Goal: Task Accomplishment & Management: Use online tool/utility

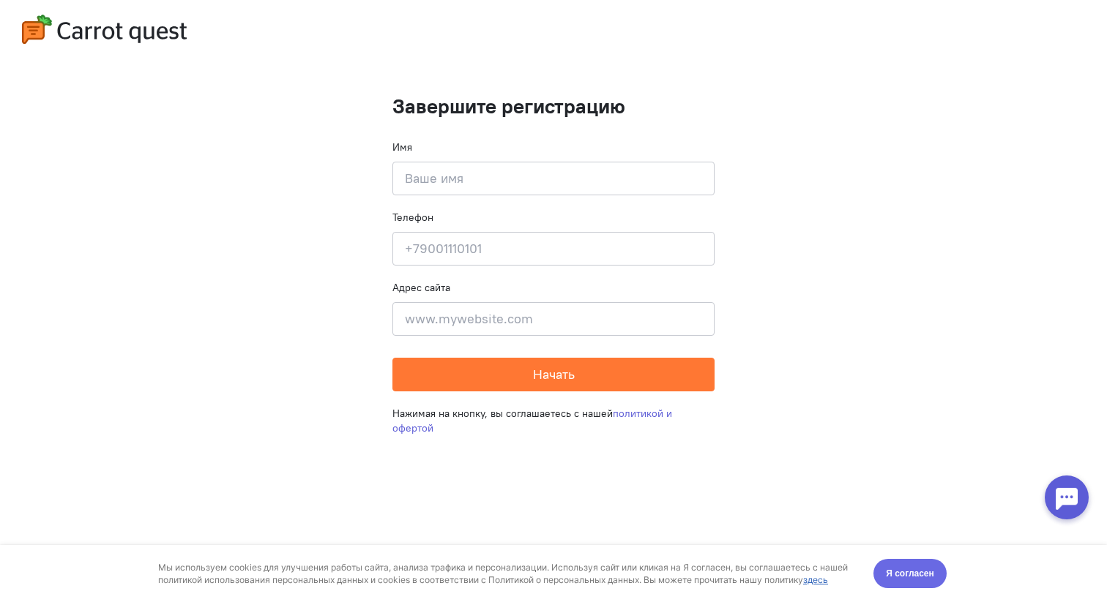
click at [909, 575] on span "Я согласен" at bounding box center [910, 574] width 48 height 15
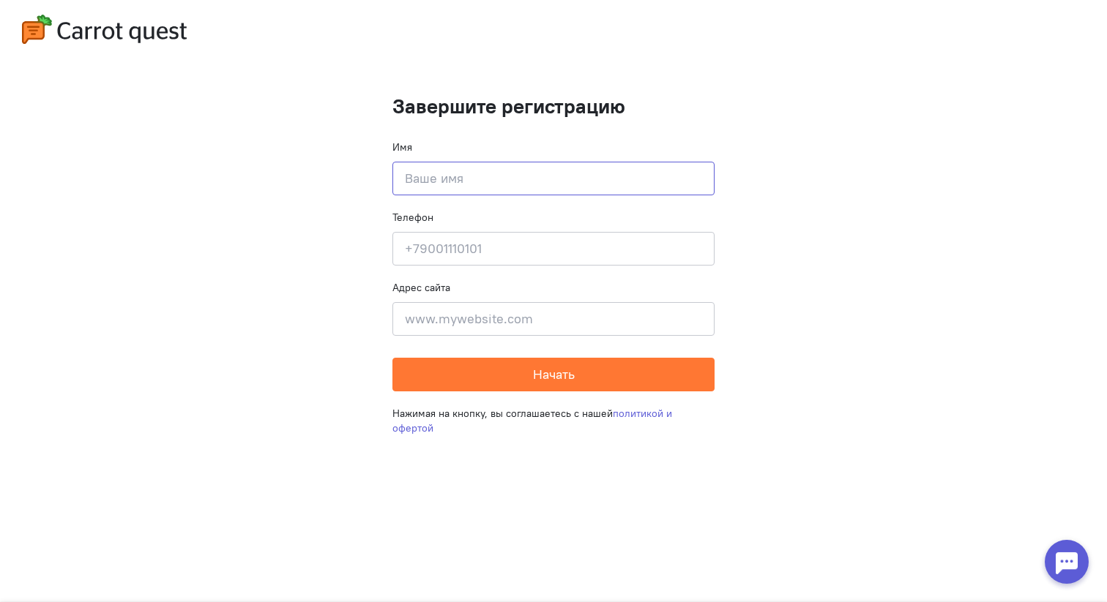
click at [534, 175] on input at bounding box center [553, 179] width 322 height 34
type input "Test"
click at [503, 252] on input at bounding box center [553, 249] width 322 height 34
type input "[PHONE_NUMBER]"
click at [484, 321] on input at bounding box center [553, 319] width 322 height 34
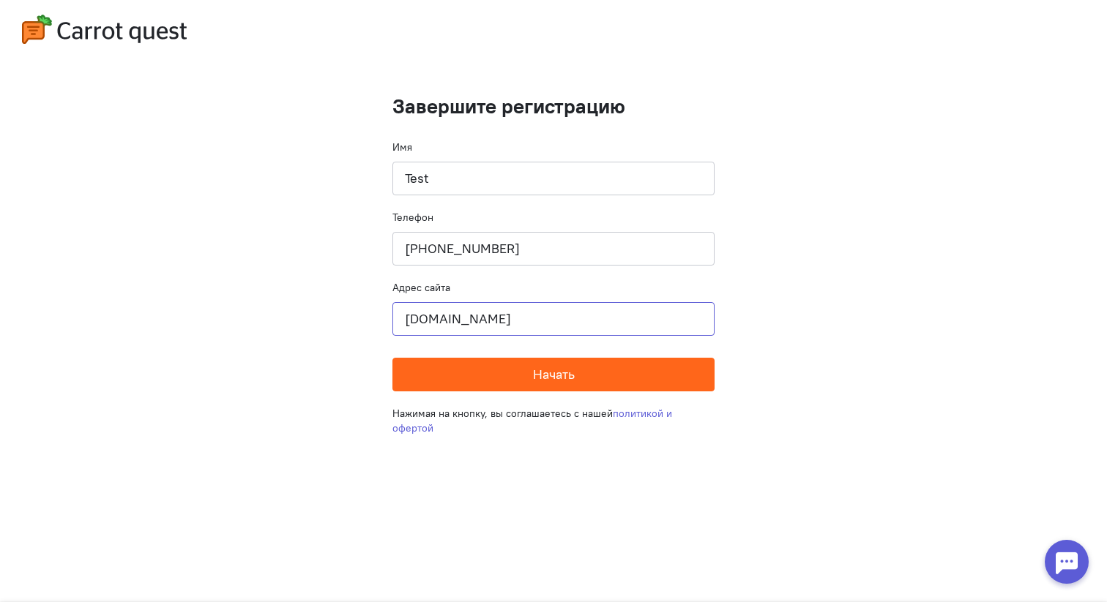
type input "[DOMAIN_NAME]"
click at [493, 383] on button "Начать" at bounding box center [553, 375] width 322 height 34
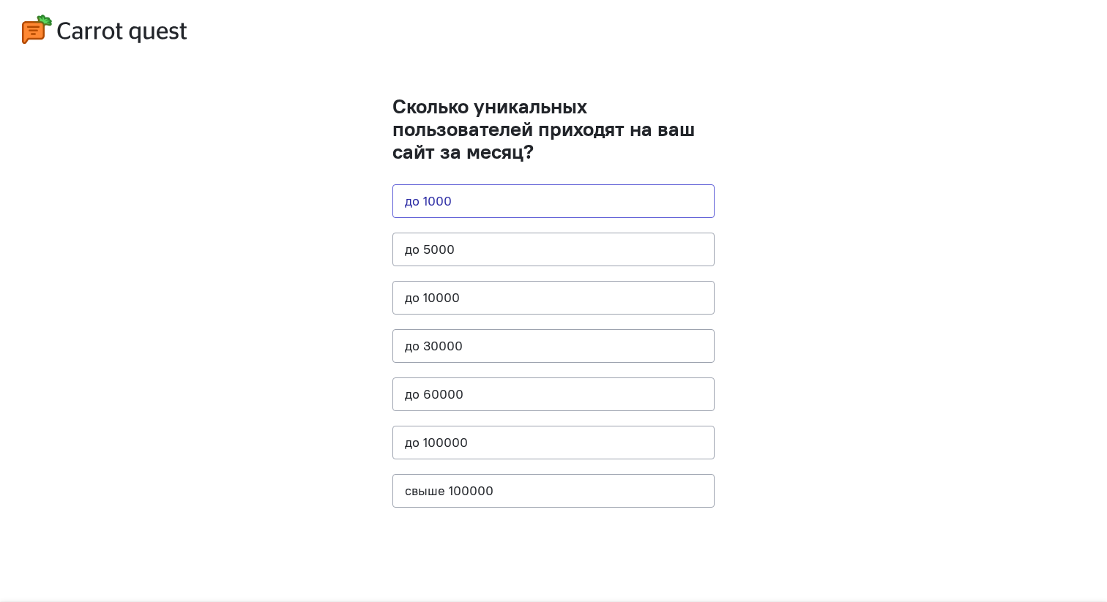
click at [480, 188] on button "до 1000" at bounding box center [553, 201] width 322 height 34
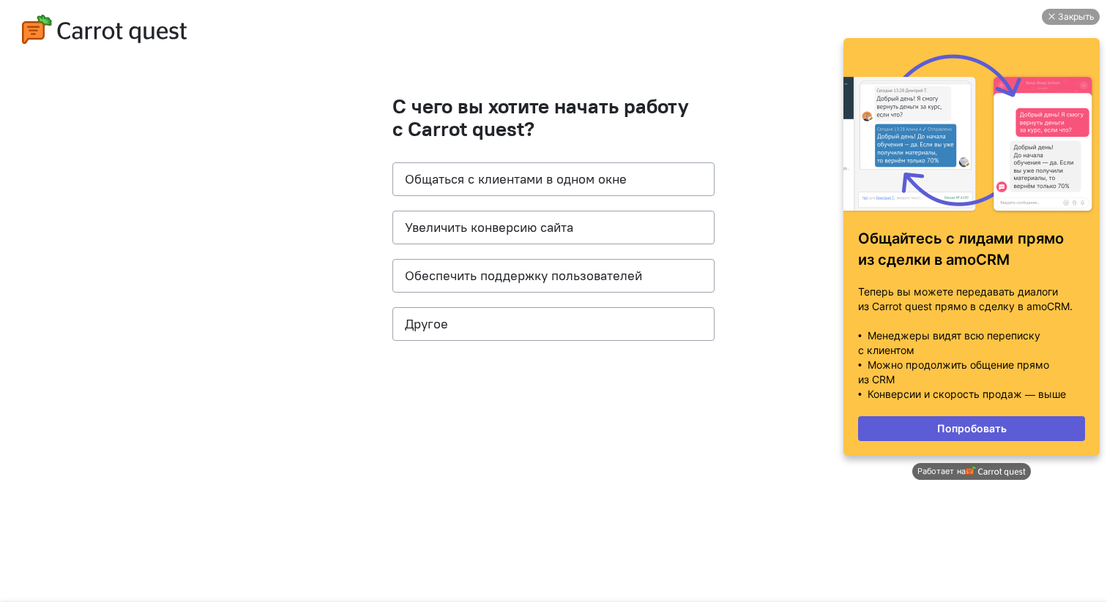
click at [963, 469] on span "Работает на" at bounding box center [941, 471] width 48 height 11
click at [1061, 18] on div "Закрыть" at bounding box center [1076, 17] width 37 height 16
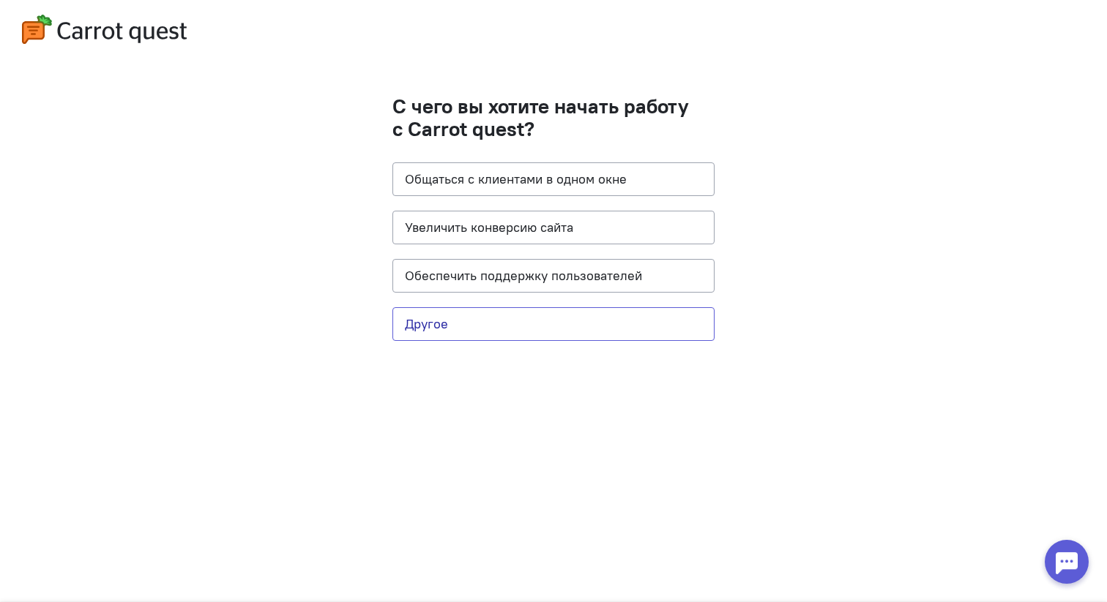
click at [599, 321] on button "Другое" at bounding box center [553, 324] width 322 height 34
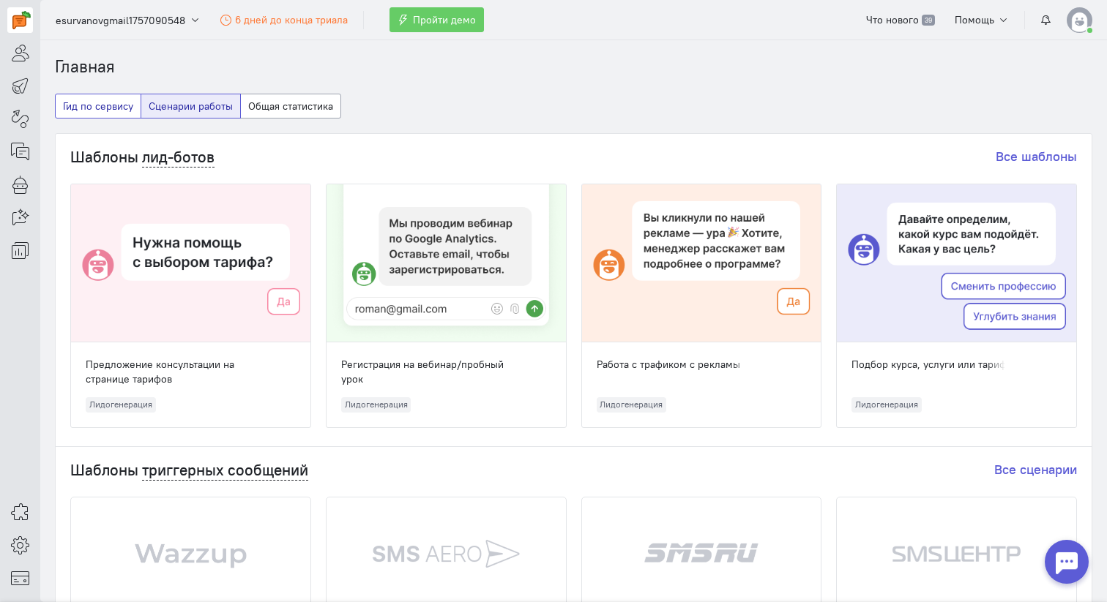
click at [113, 107] on button "Гид по сервису" at bounding box center [98, 106] width 86 height 25
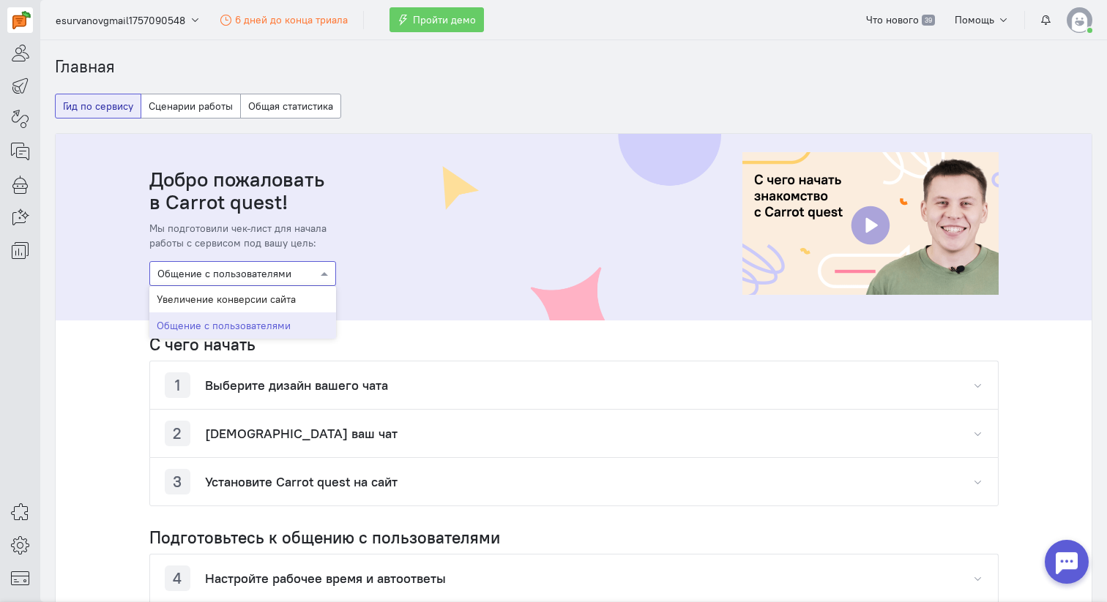
click at [231, 275] on div at bounding box center [242, 273] width 185 height 15
click at [227, 302] on div "Увеличение конверсии сайта" at bounding box center [242, 299] width 187 height 26
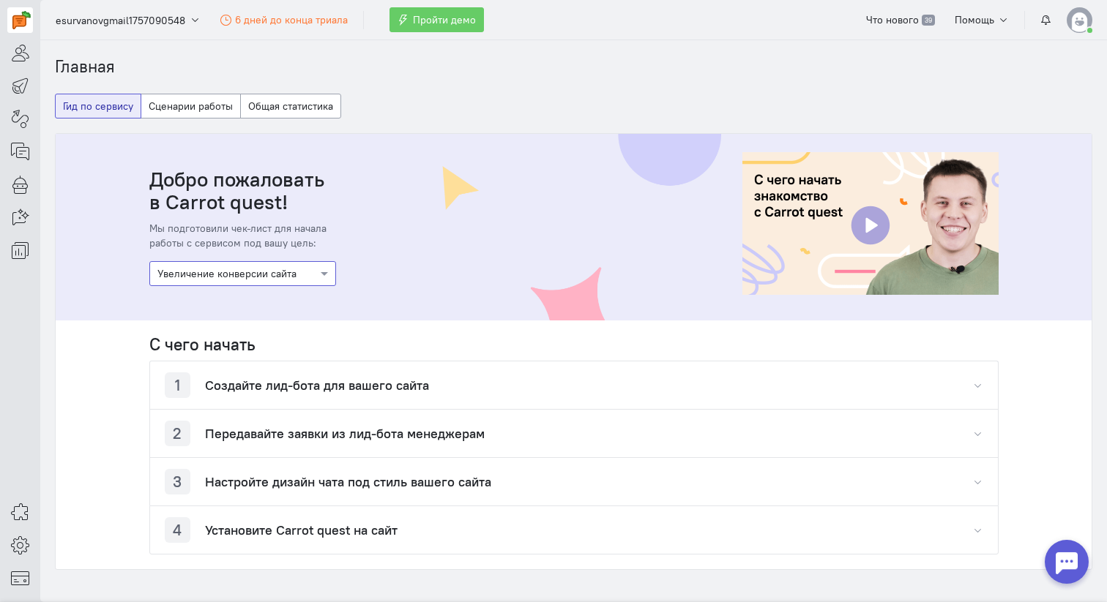
click at [250, 272] on div at bounding box center [242, 273] width 185 height 15
click at [246, 326] on div "Общение с пользователями" at bounding box center [242, 326] width 187 height 26
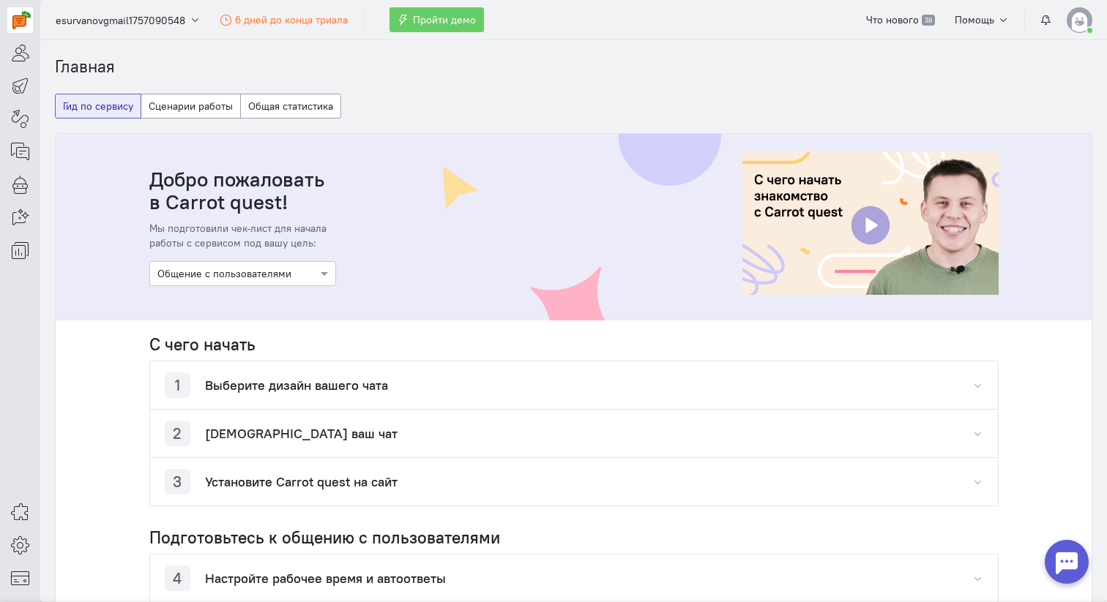
click at [188, 91] on div "Главная Гид по сервису Сценарии работы Общая статистика Добро пожаловать в Carr…" at bounding box center [573, 385] width 1067 height 660
click at [188, 100] on button "Сценарии работы" at bounding box center [191, 106] width 100 height 25
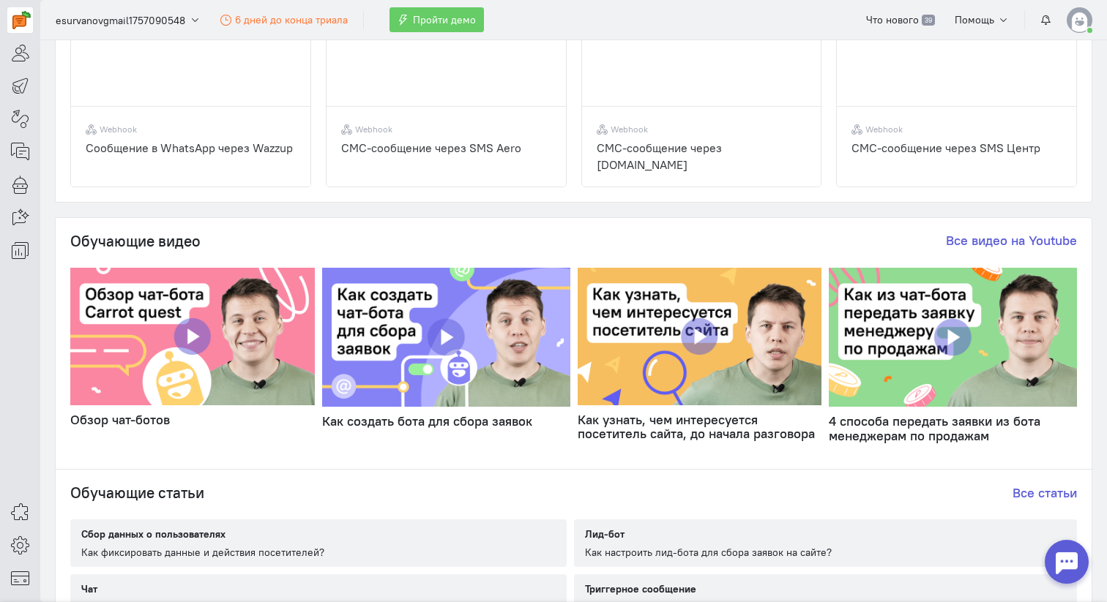
scroll to position [717, 0]
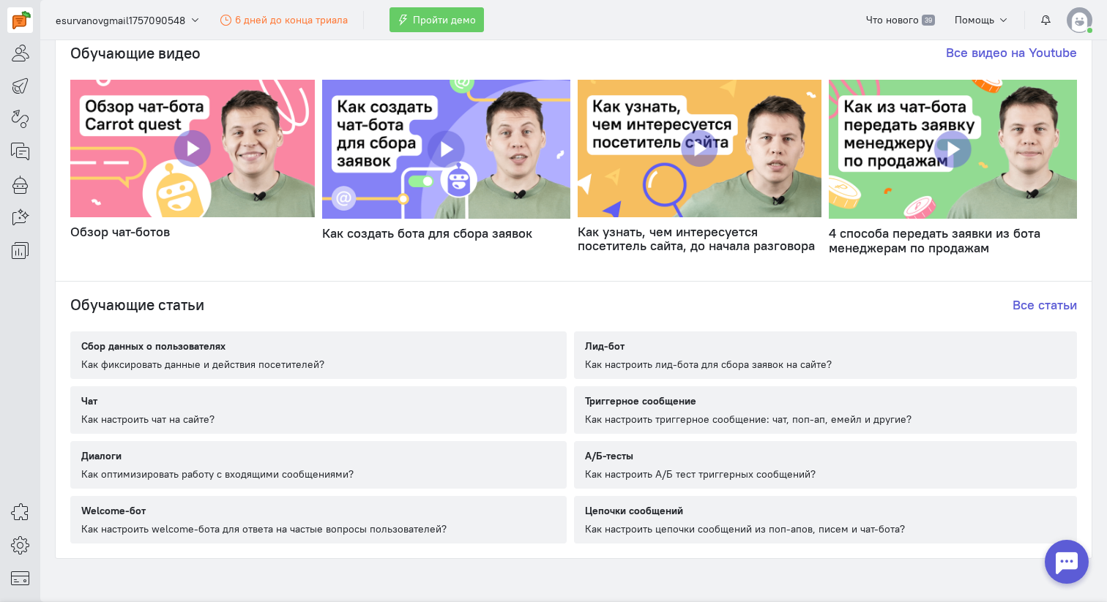
click at [175, 363] on div "Как фиксировать данные и действия посетителей?" at bounding box center [202, 364] width 243 height 15
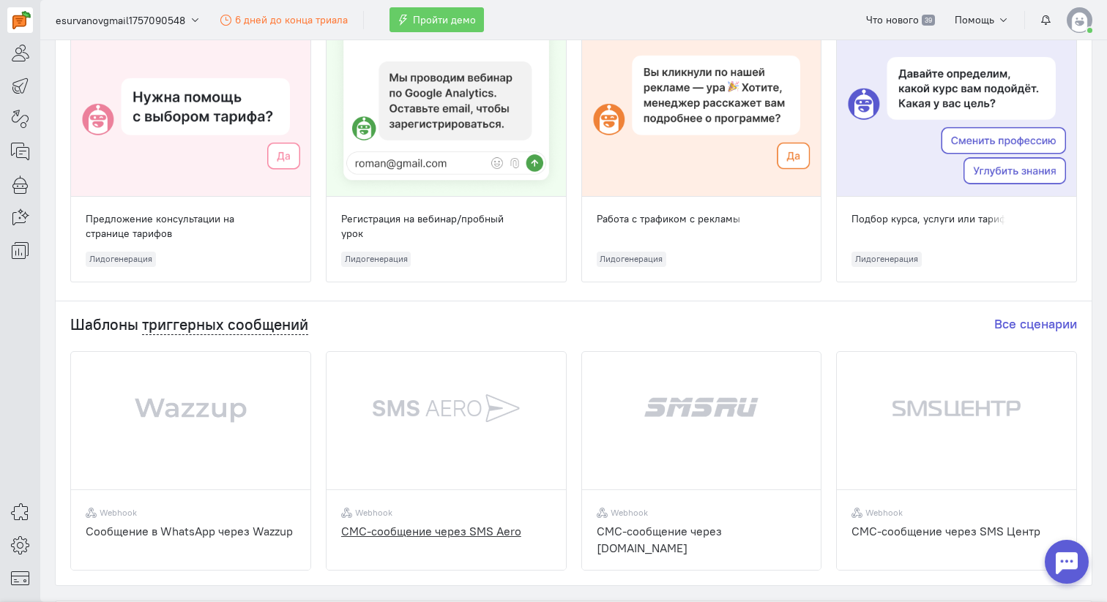
scroll to position [0, 0]
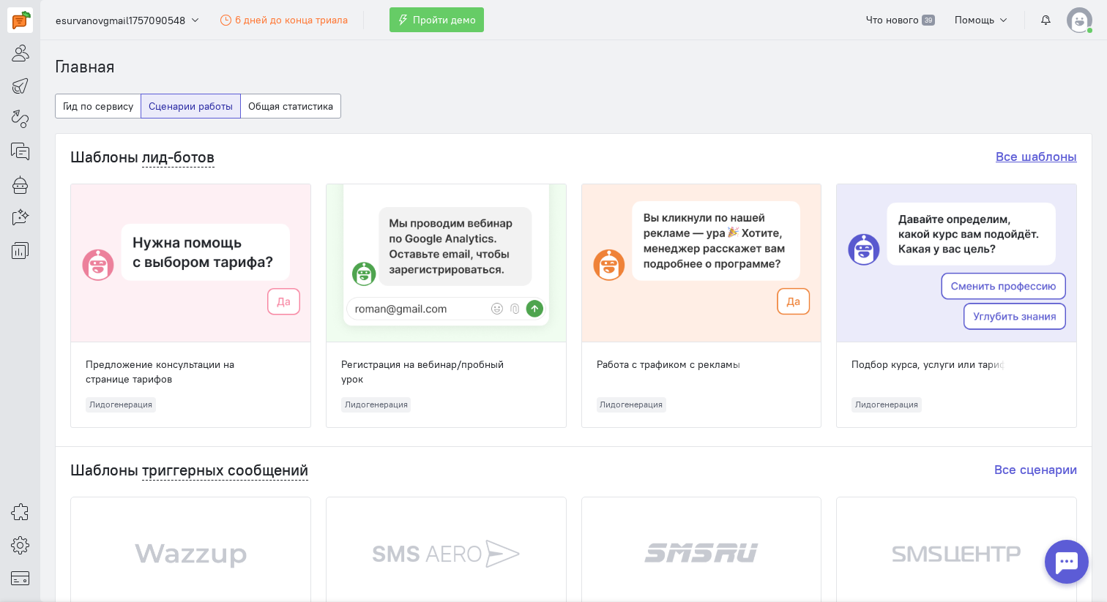
click at [1004, 158] on link "Все шаблоны" at bounding box center [1036, 156] width 81 height 17
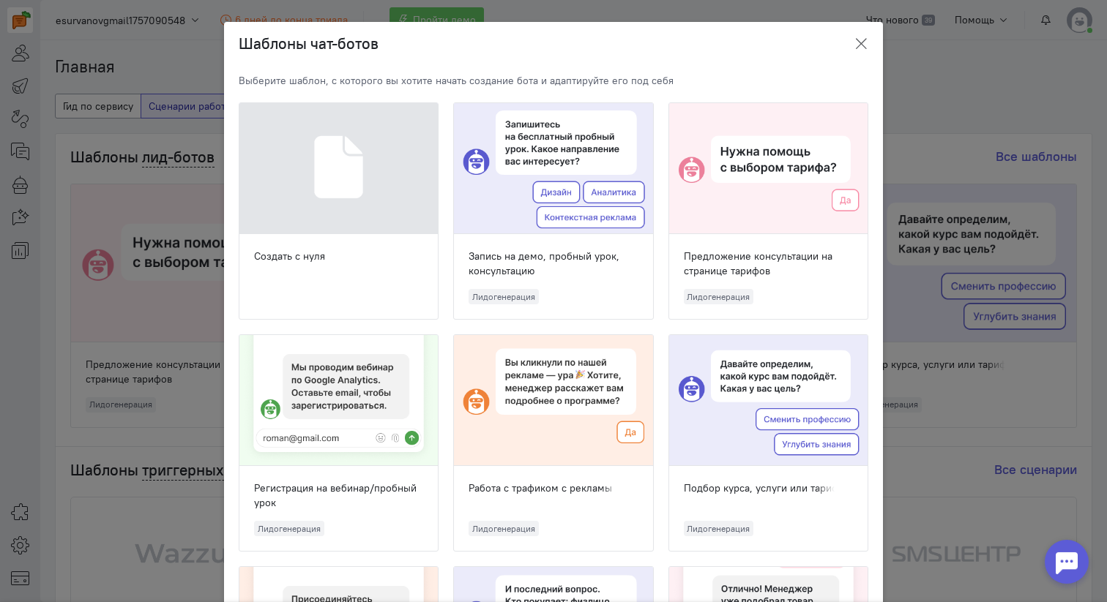
click at [859, 40] on icon "button" at bounding box center [861, 44] width 15 height 15
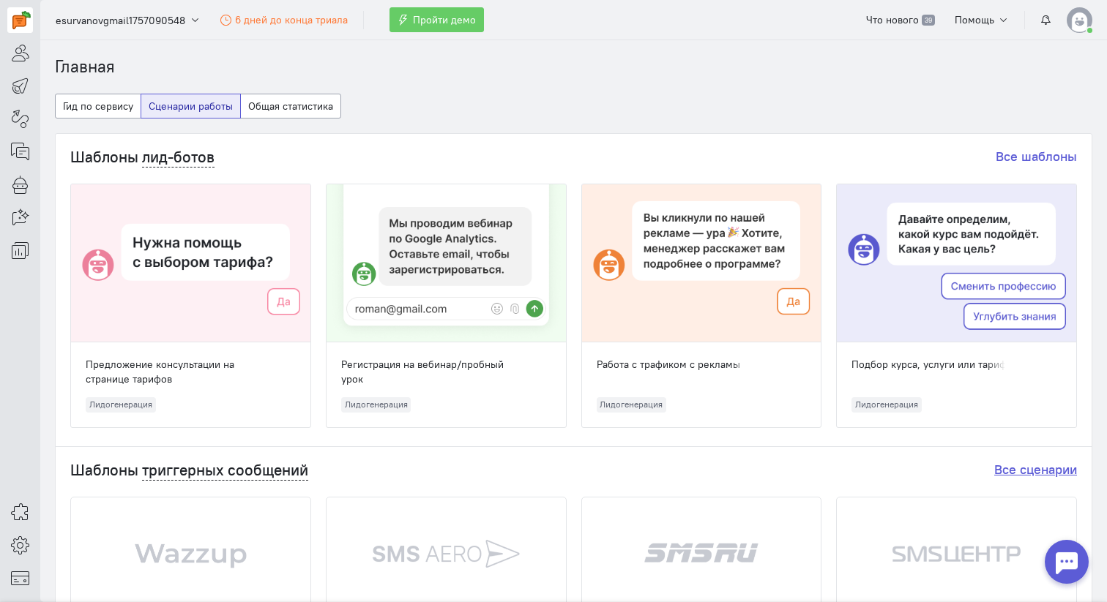
click at [1048, 468] on link "Все сценарии" at bounding box center [1035, 469] width 83 height 17
click at [321, 113] on button "Общая статистика" at bounding box center [290, 106] width 101 height 25
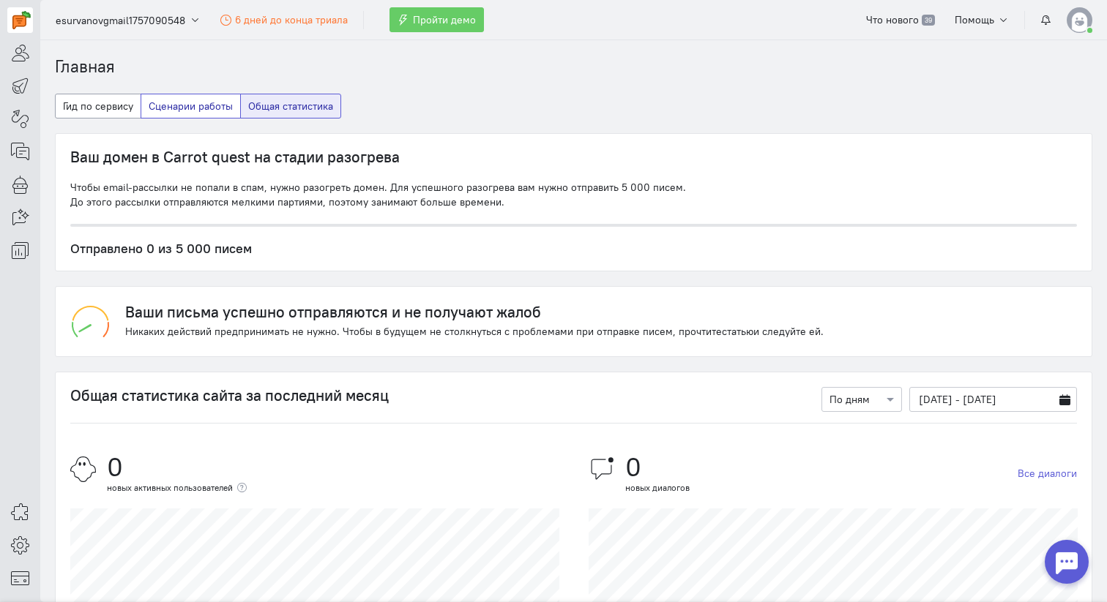
click at [203, 104] on button "Сценарии работы" at bounding box center [191, 106] width 100 height 25
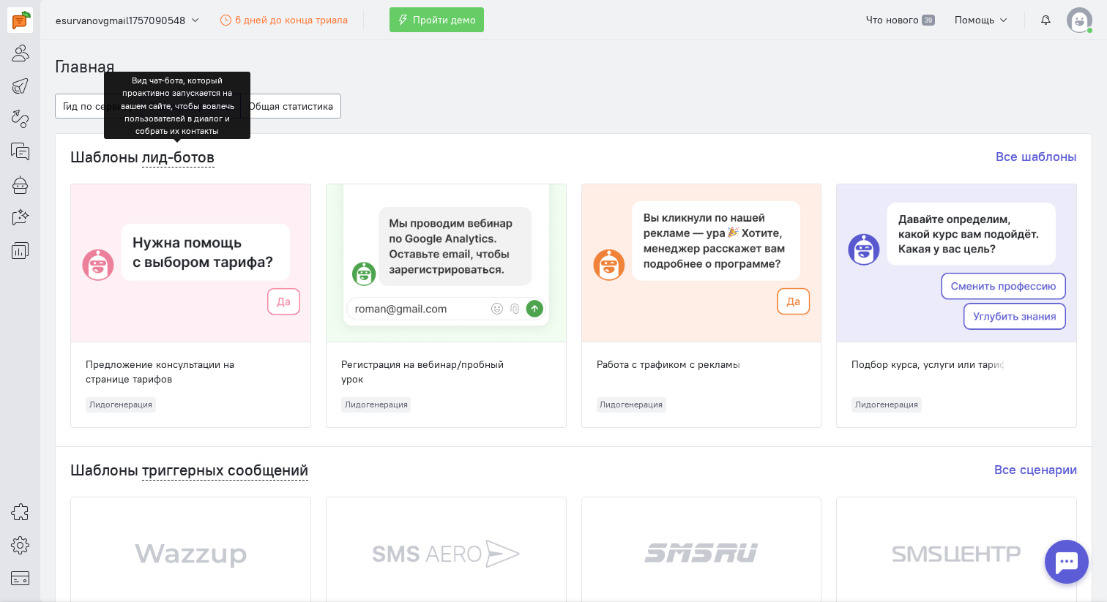
click at [189, 167] on div "Шаблоны лид-ботов" at bounding box center [142, 161] width 144 height 24
click at [189, 158] on span "лид-ботов" at bounding box center [178, 157] width 72 height 20
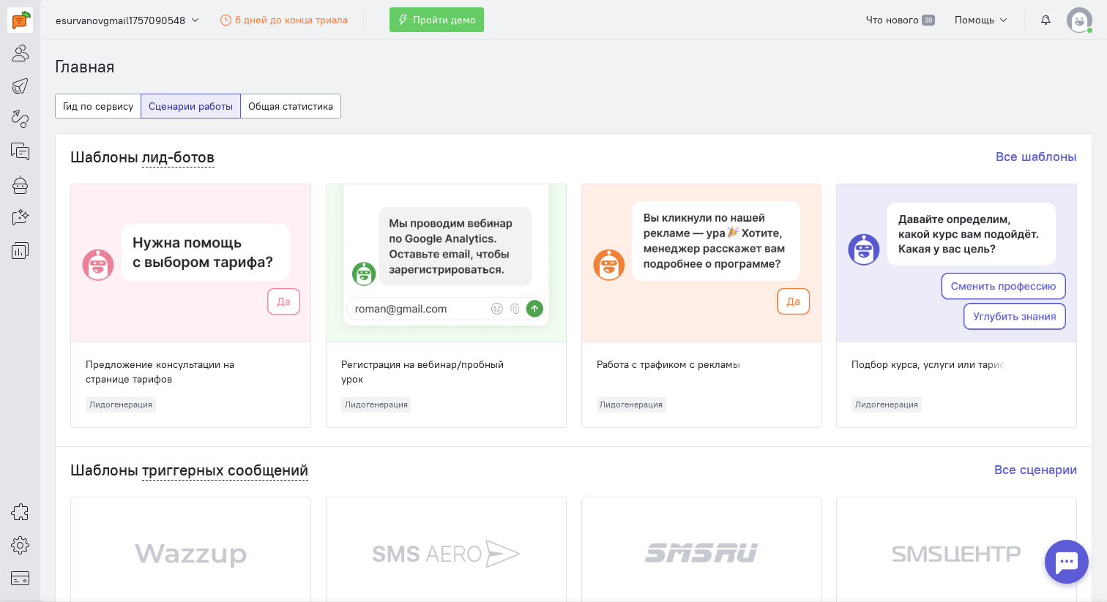
click at [199, 250] on div at bounding box center [190, 263] width 239 height 158
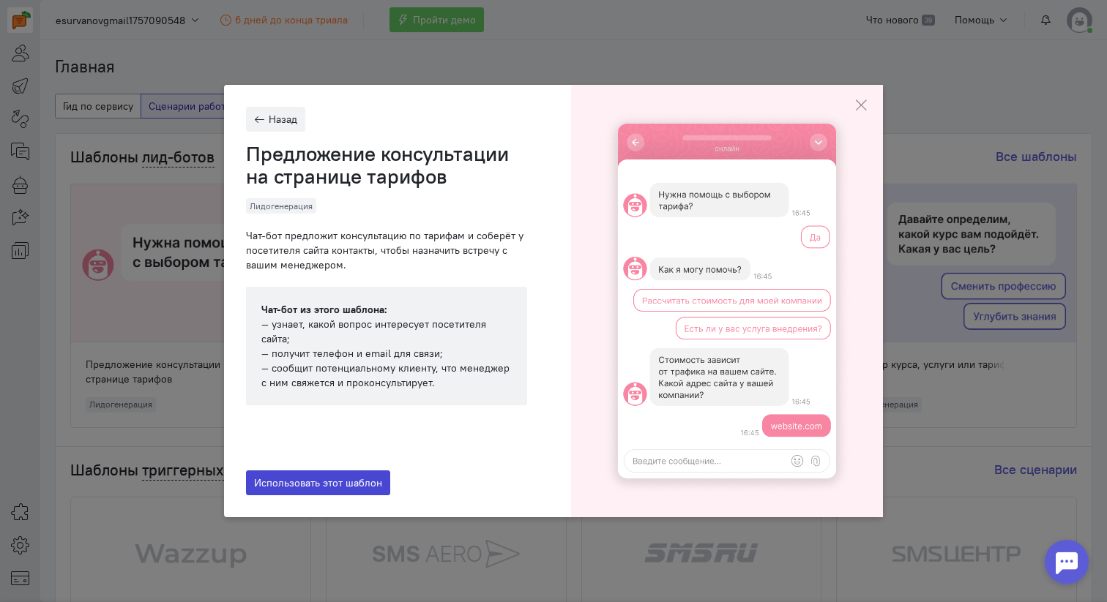
click at [335, 490] on span "Использовать этот шаблон" at bounding box center [318, 483] width 128 height 13
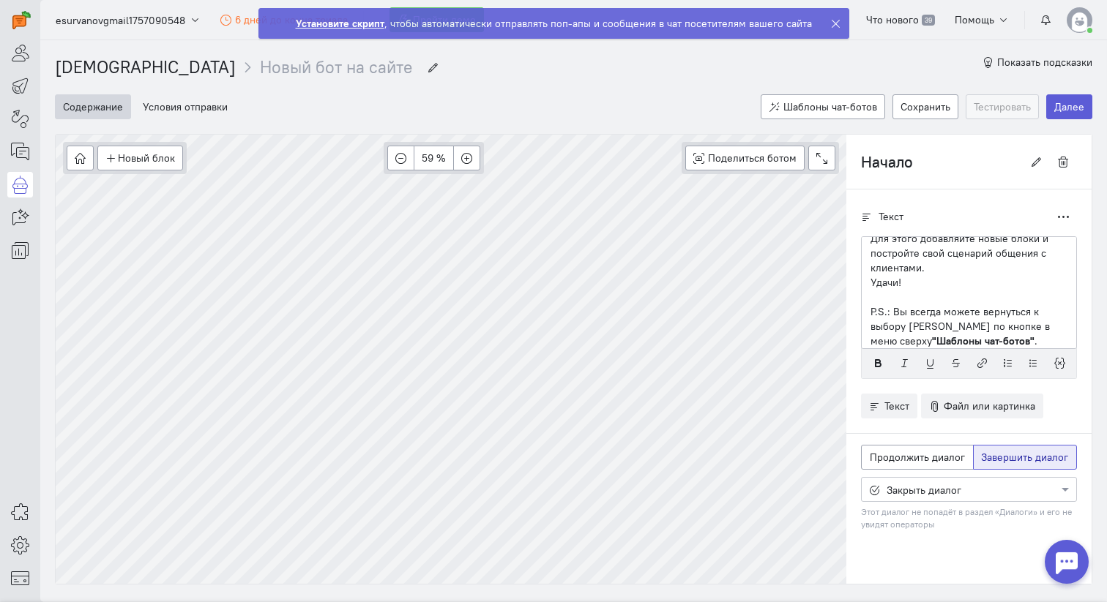
scroll to position [7, 0]
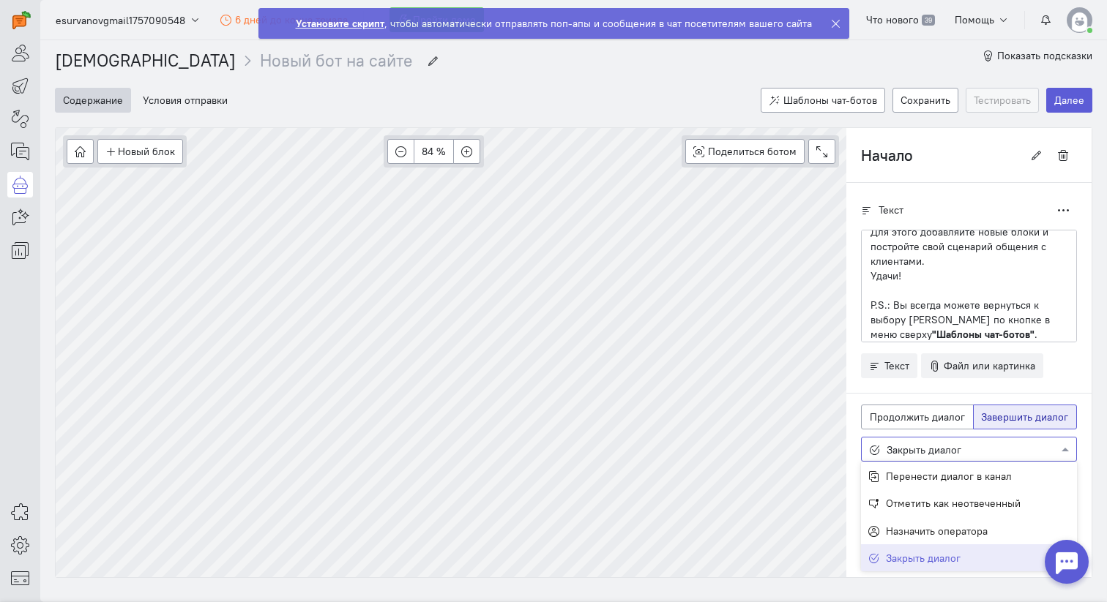
click at [946, 453] on div at bounding box center [969, 448] width 214 height 15
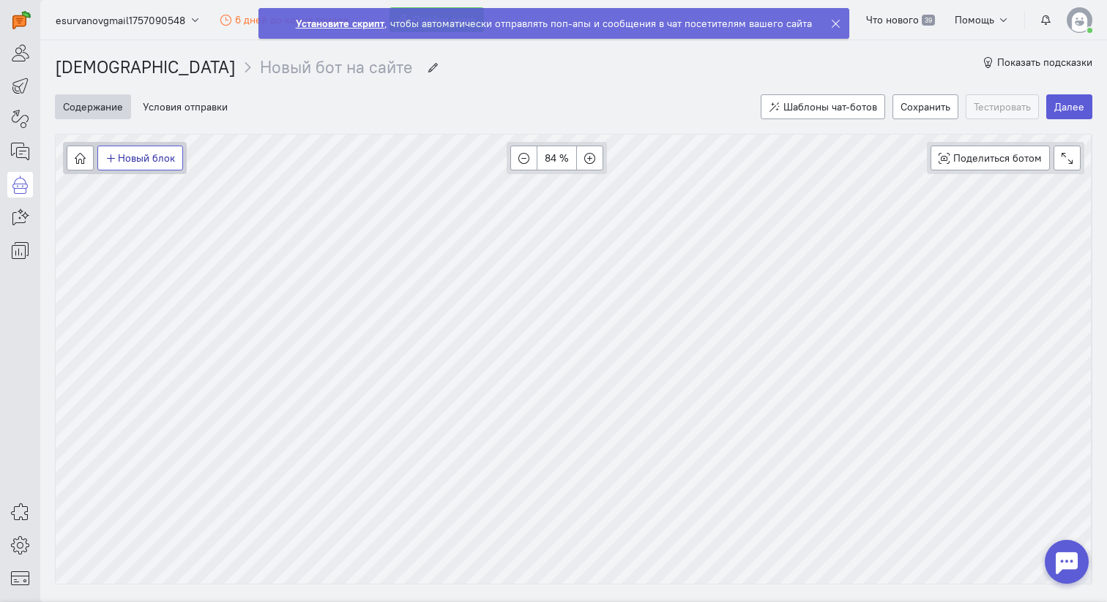
click at [142, 160] on button "Новый блок" at bounding box center [140, 158] width 86 height 25
click at [1021, 61] on span "Показать подсказки" at bounding box center [1044, 62] width 95 height 13
click at [1014, 68] on span "Показать подсказки" at bounding box center [1044, 62] width 95 height 13
click at [838, 28] on div at bounding box center [839, 23] width 18 height 29
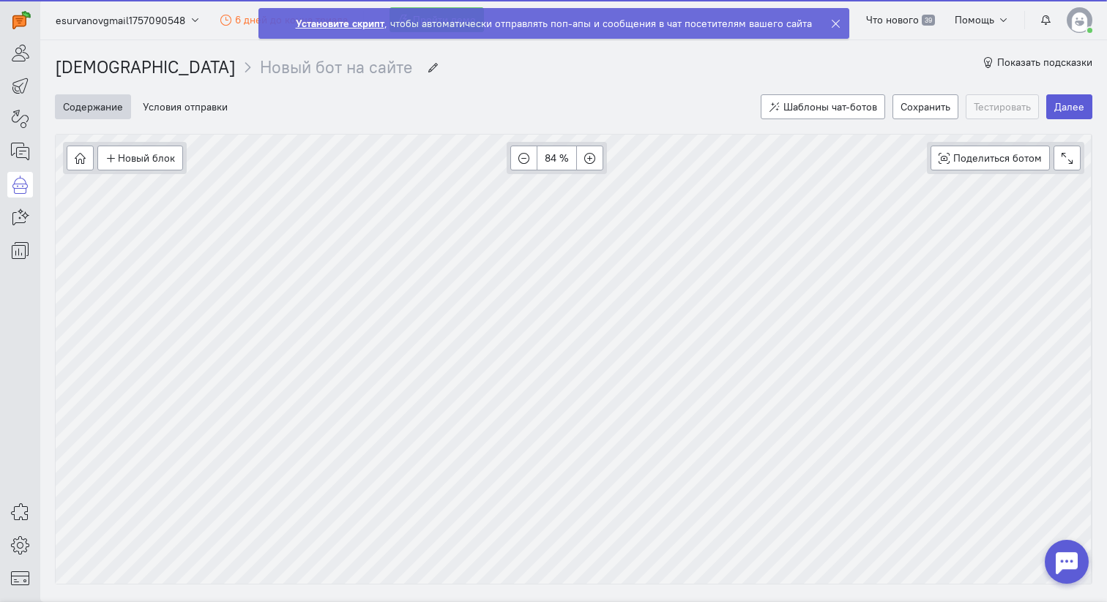
click at [829, 23] on cq-header "esurvanovgmail1757090548 6 дней до конца триала Пройти демо Что нового 39 Помощь" at bounding box center [573, 20] width 1067 height 40
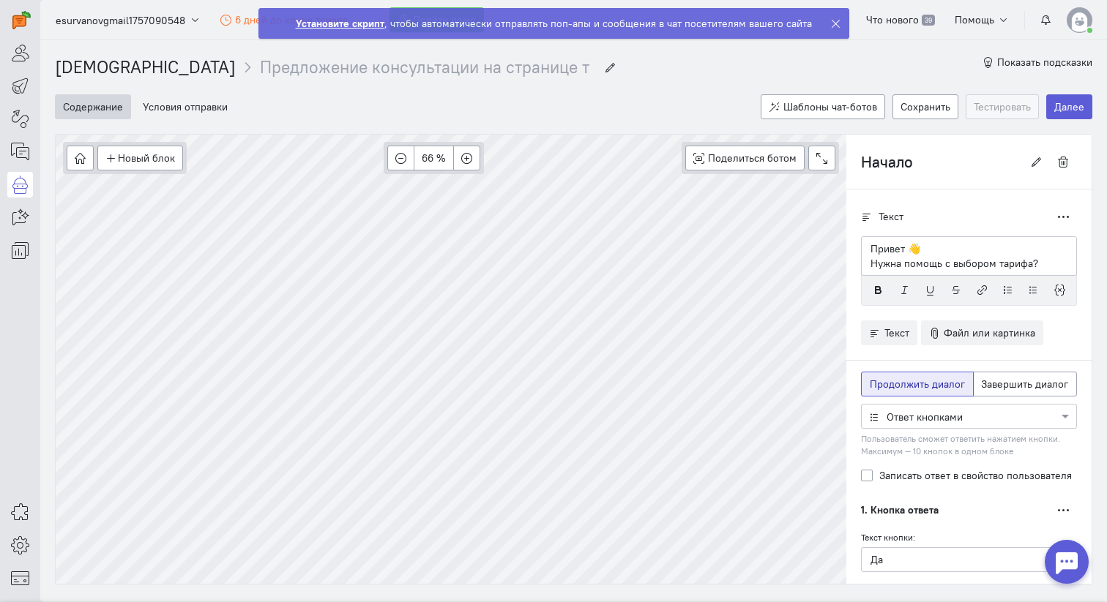
drag, startPoint x: 490, startPoint y: 104, endPoint x: 559, endPoint y: 100, distance: 69.0
click at [561, 100] on cq-wizard-item "Условия отправки" at bounding box center [444, 106] width 619 height 25
click at [1031, 62] on span "Показать подсказки" at bounding box center [1044, 62] width 95 height 13
click at [1026, 63] on span "Показать подсказки" at bounding box center [1044, 62] width 95 height 13
click at [898, 19] on span "Что нового" at bounding box center [892, 19] width 53 height 13
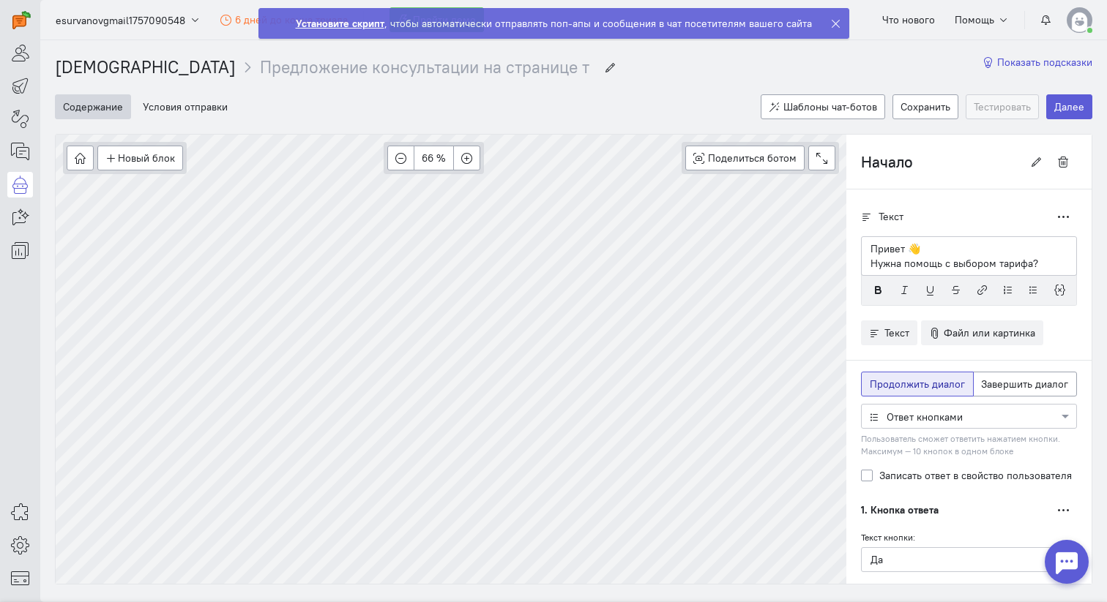
click at [1029, 66] on span "Показать подсказки" at bounding box center [1044, 62] width 95 height 13
click at [840, 23] on div at bounding box center [839, 23] width 18 height 29
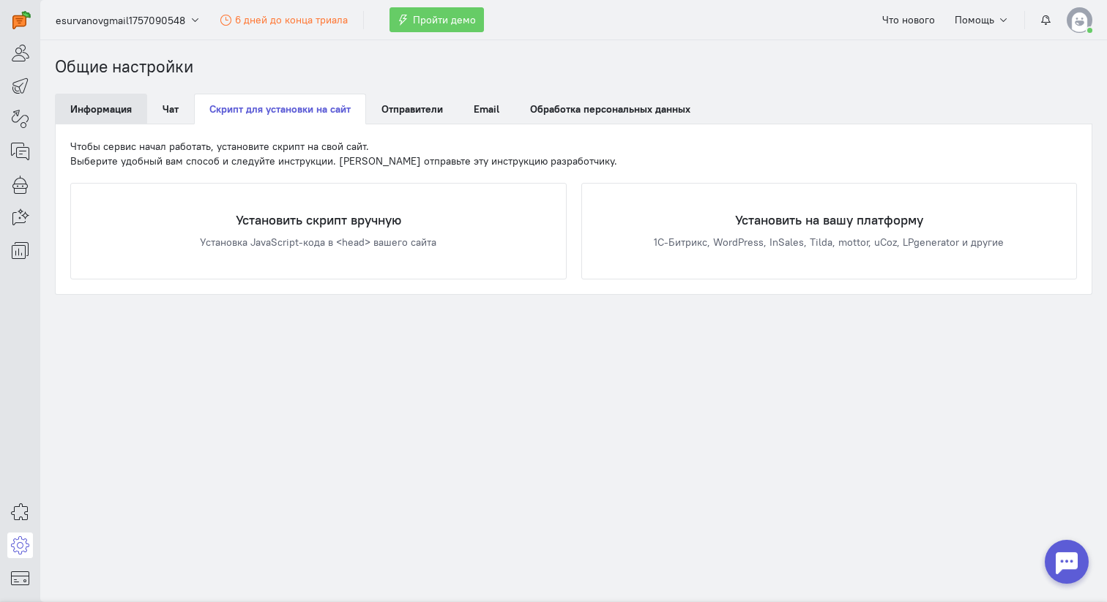
click at [113, 101] on link "Информация" at bounding box center [101, 109] width 92 height 31
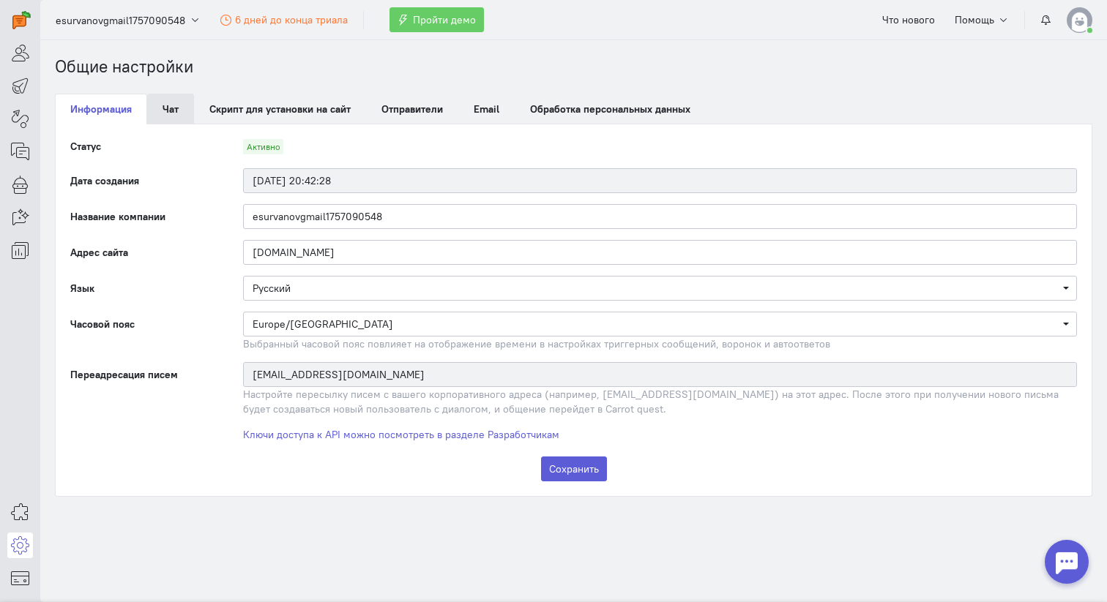
click at [167, 103] on link "Чат" at bounding box center [170, 109] width 47 height 31
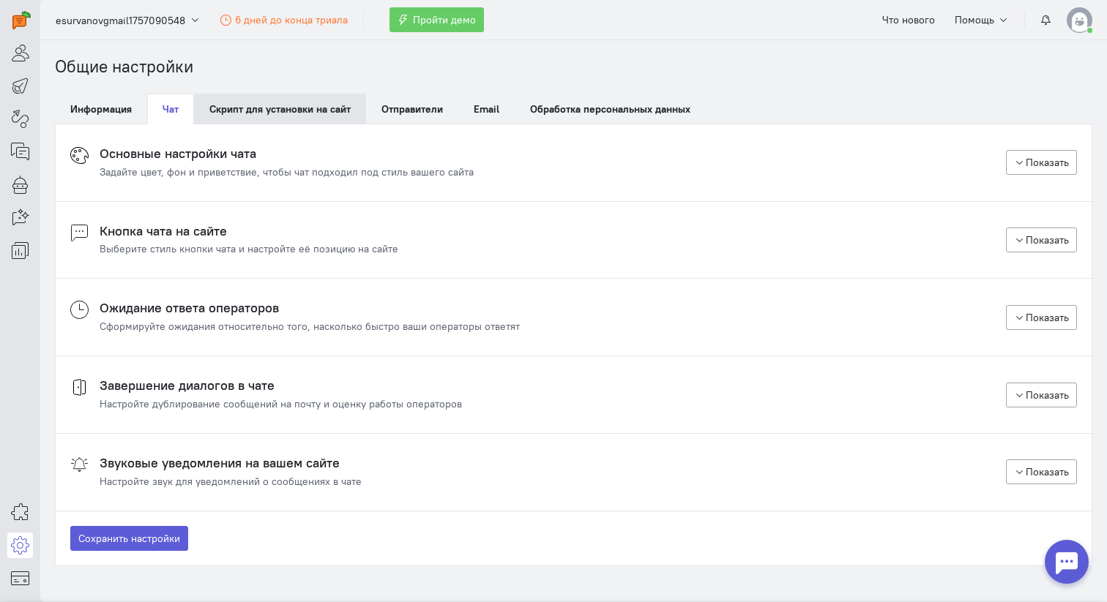
click at [250, 109] on link "Скрипт для установки на сайт" at bounding box center [280, 109] width 172 height 31
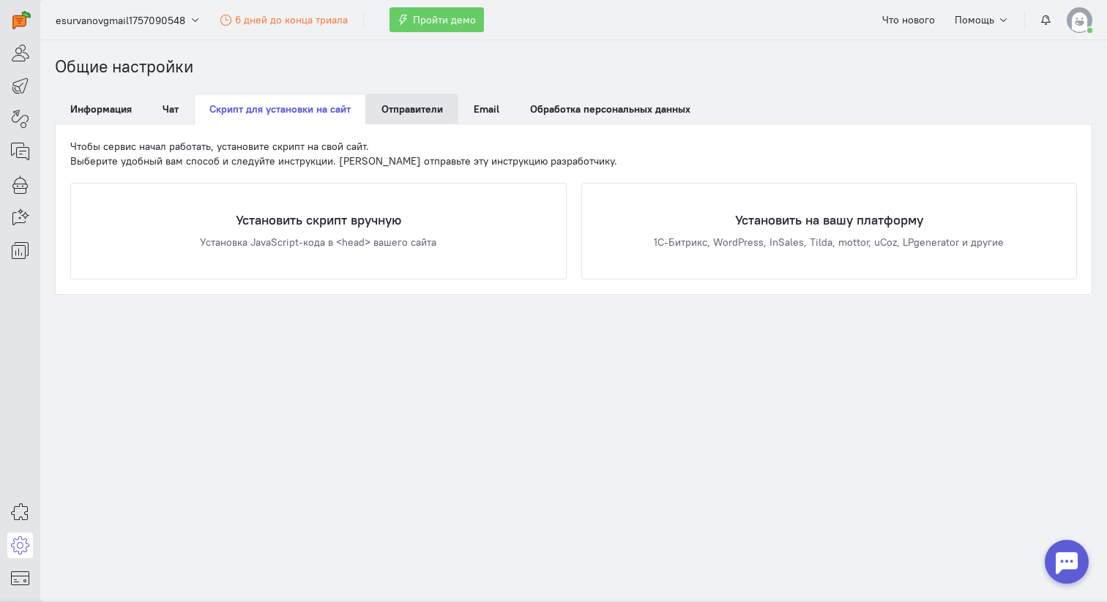
click at [403, 107] on span "Отправители" at bounding box center [411, 108] width 61 height 13
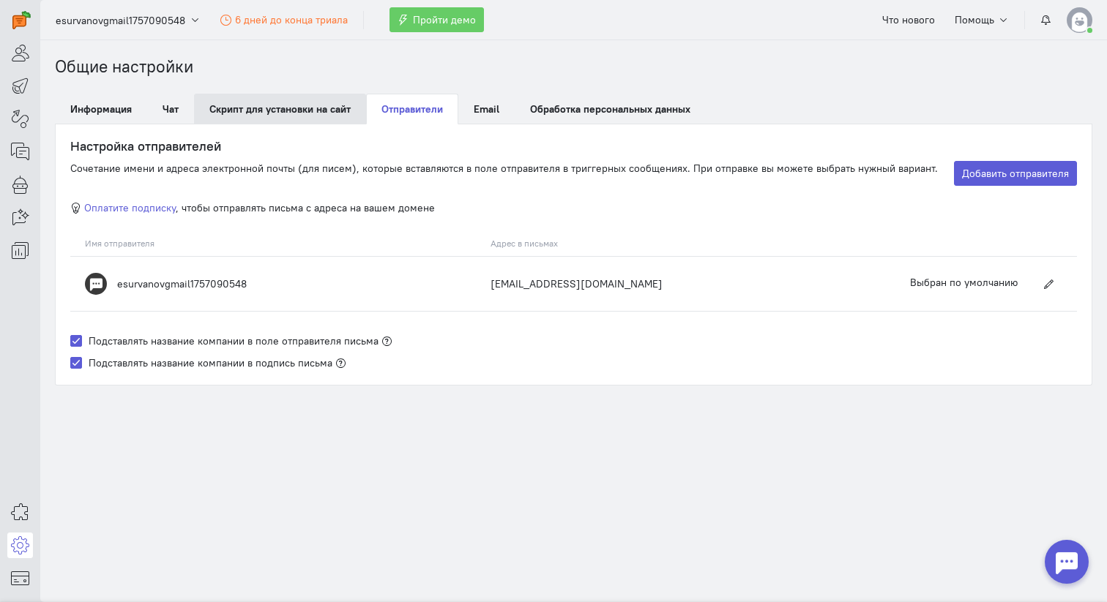
click at [269, 103] on link "Скрипт для установки на сайт" at bounding box center [280, 109] width 172 height 31
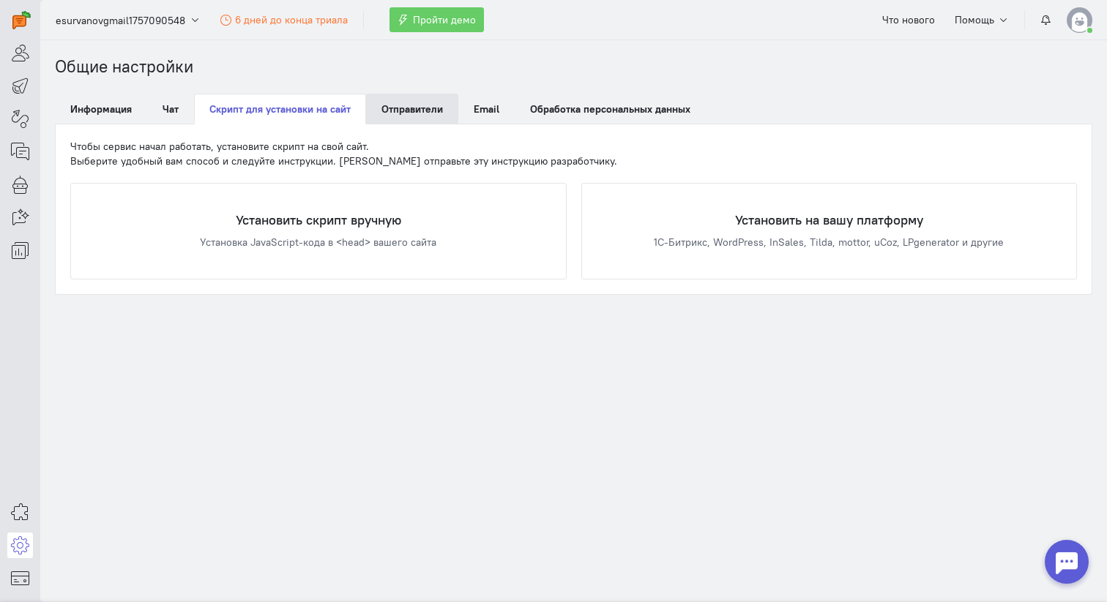
click at [444, 106] on link "Отправители" at bounding box center [412, 109] width 92 height 31
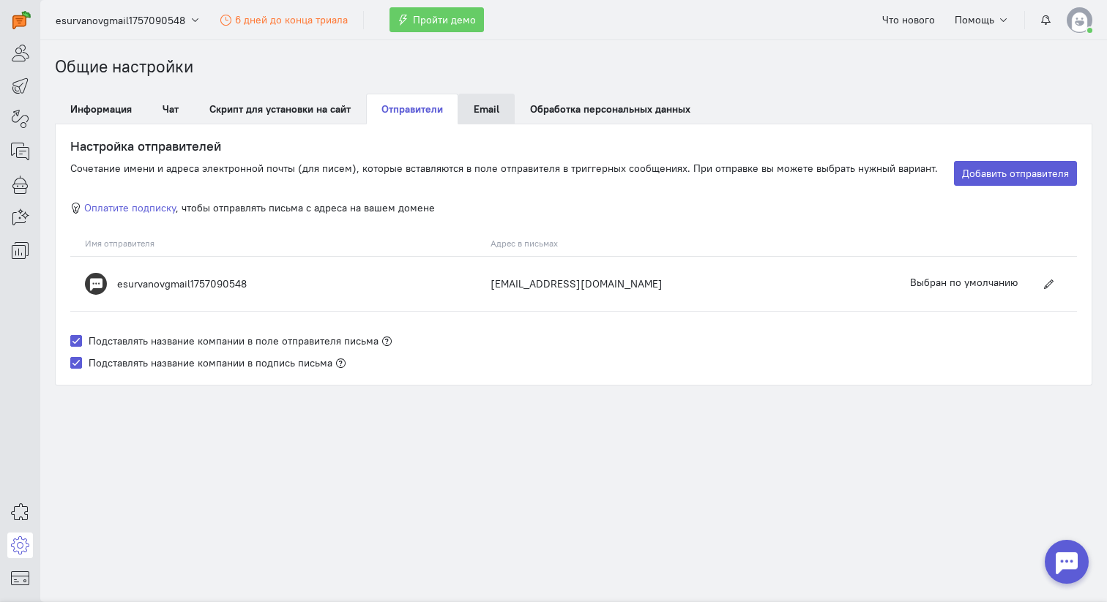
click at [483, 110] on span "Email" at bounding box center [487, 108] width 26 height 13
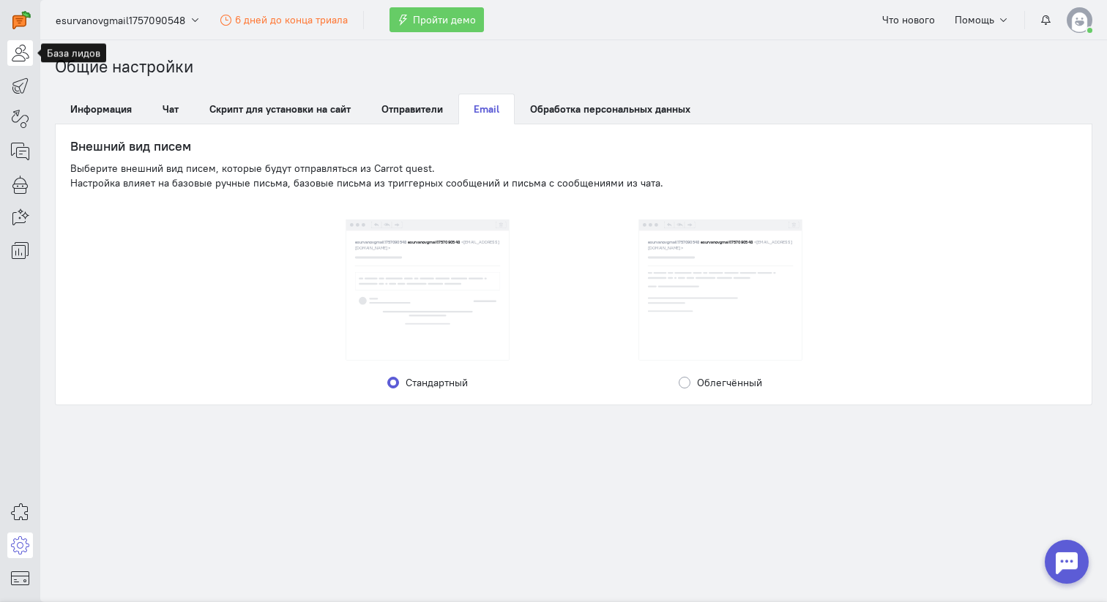
click at [26, 53] on icon at bounding box center [20, 53] width 18 height 18
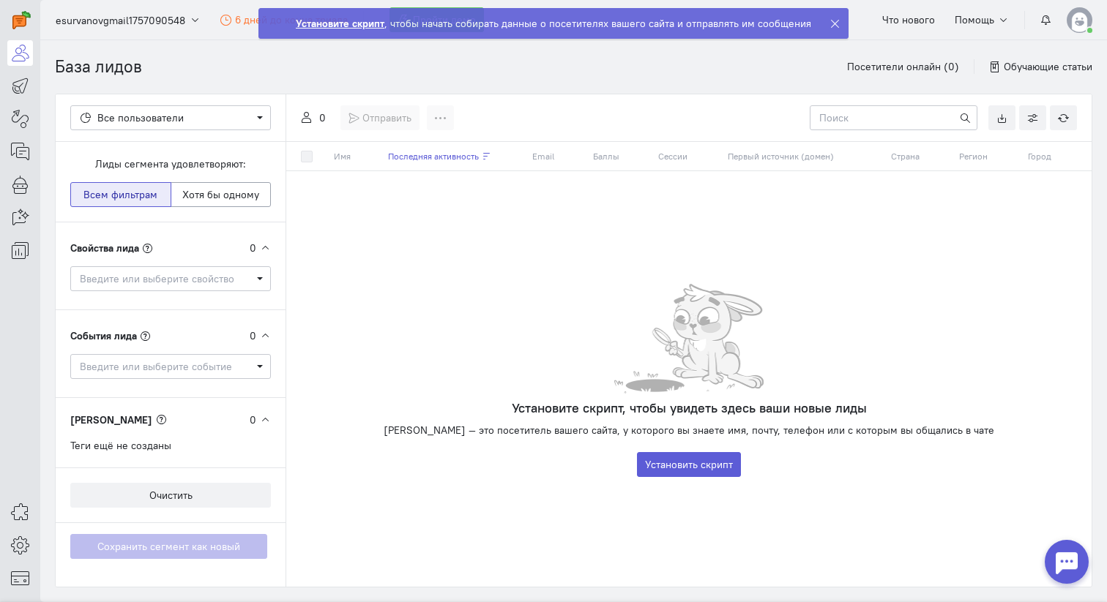
click at [1081, 20] on img at bounding box center [1080, 20] width 26 height 26
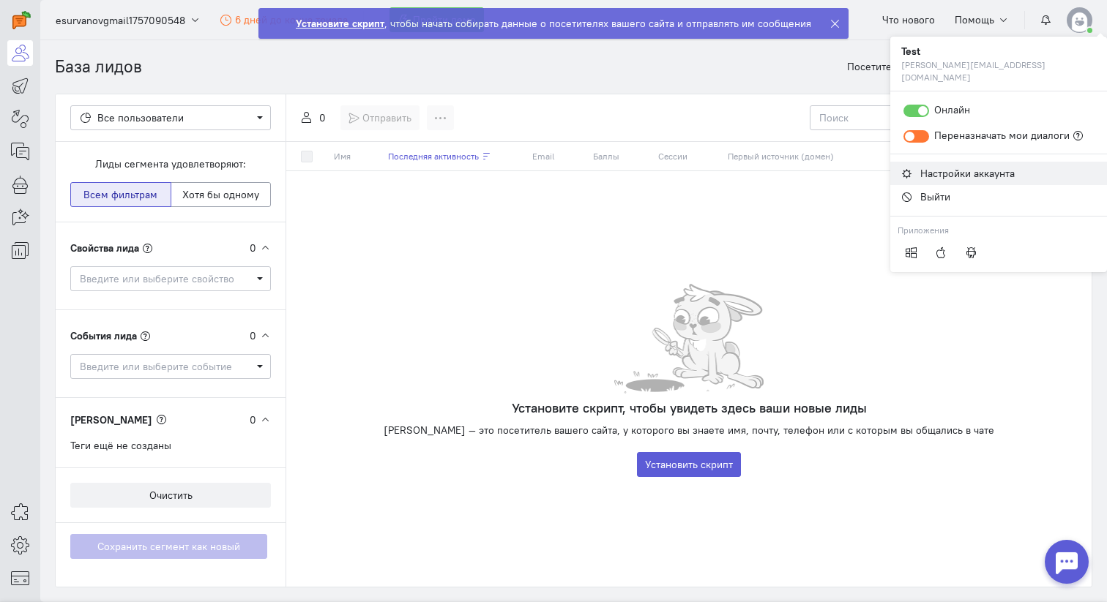
click at [944, 167] on span "Настройки аккаунта" at bounding box center [967, 173] width 94 height 13
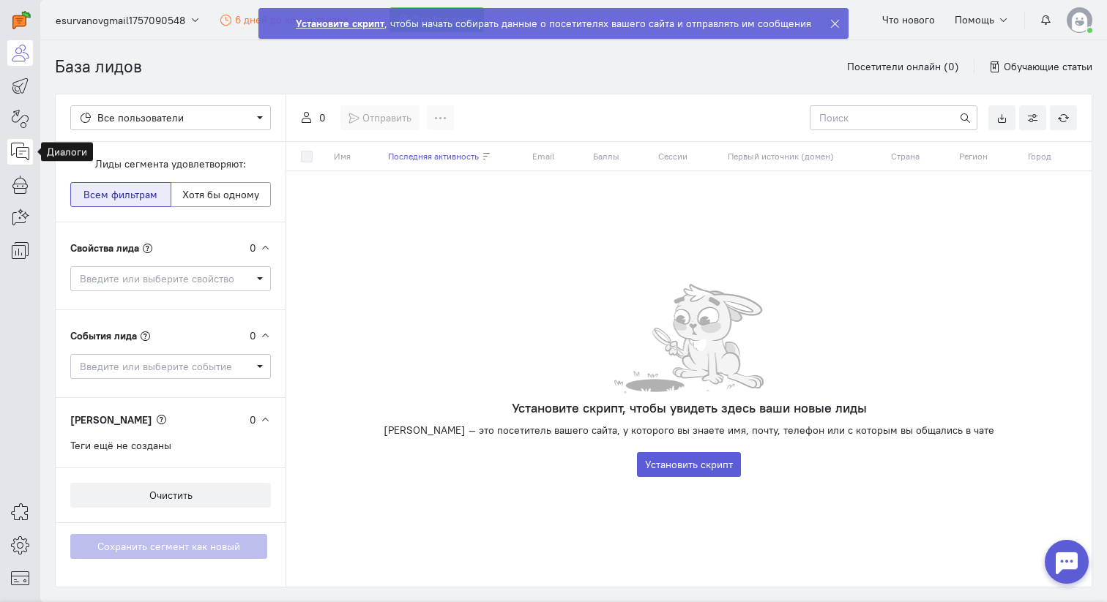
click at [23, 153] on icon at bounding box center [20, 152] width 18 height 18
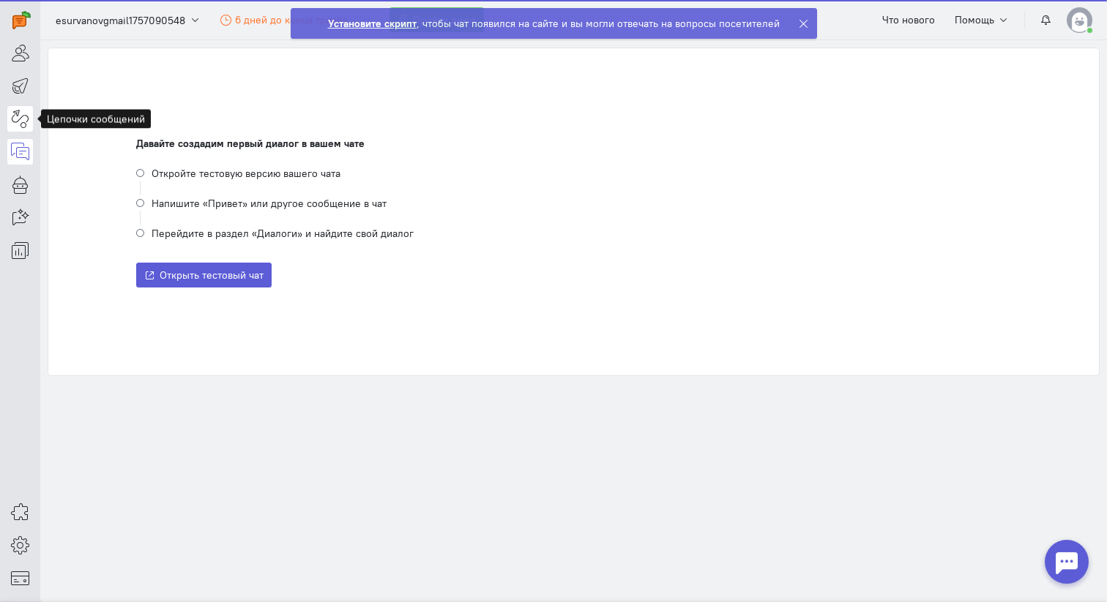
click at [23, 117] on icon at bounding box center [20, 119] width 18 height 18
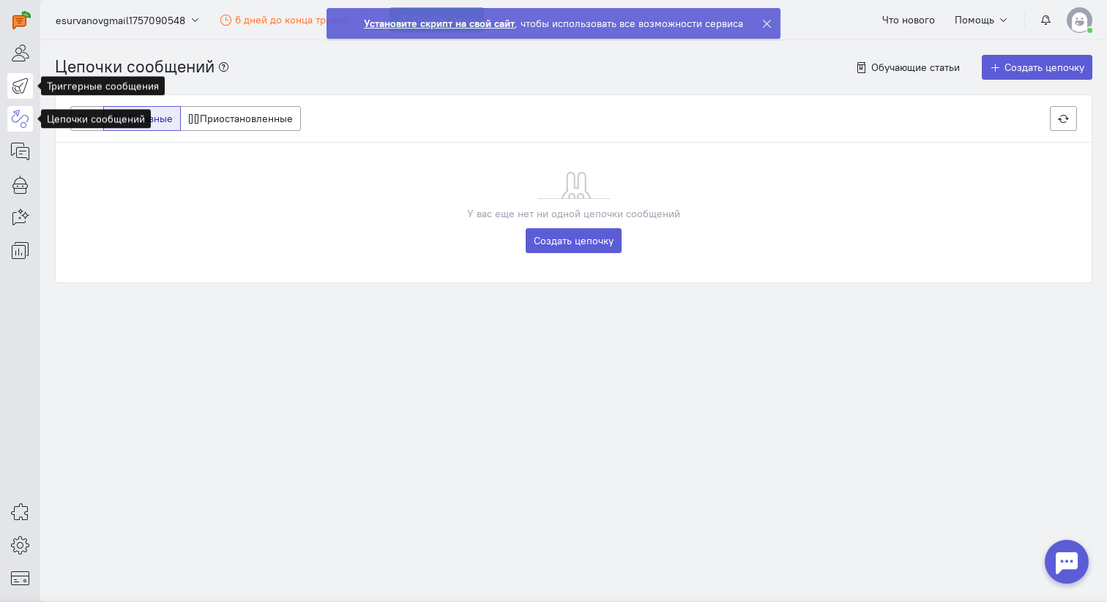
click at [8, 78] on link at bounding box center [20, 86] width 26 height 26
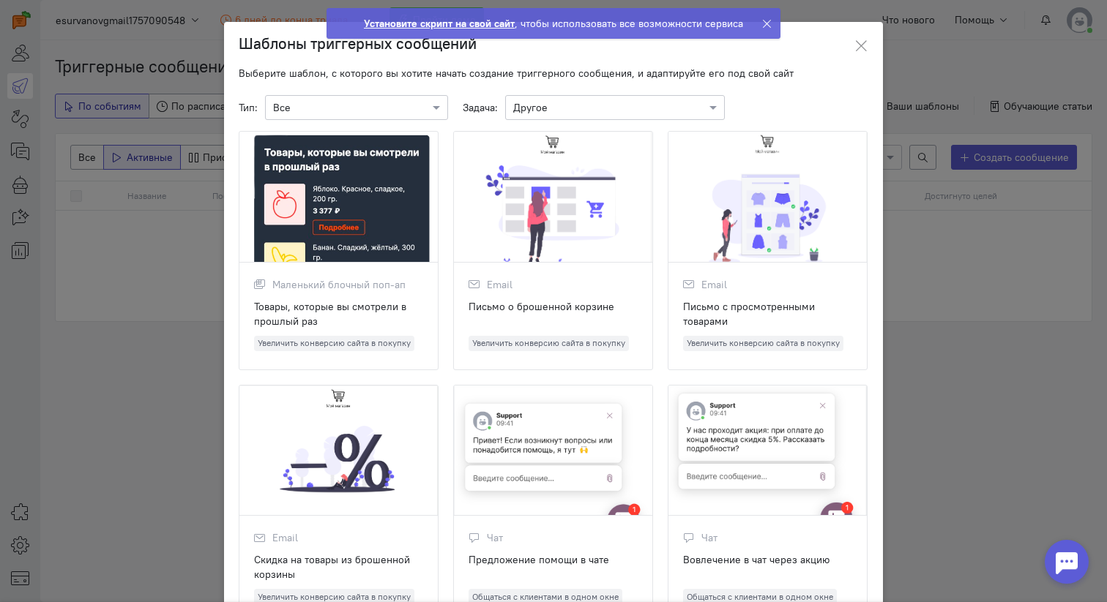
click at [35, 186] on ngb-modal-window "Шаблоны триггерных сообщений Выберите шаблон, с которого вы хотите начать созда…" at bounding box center [553, 301] width 1107 height 602
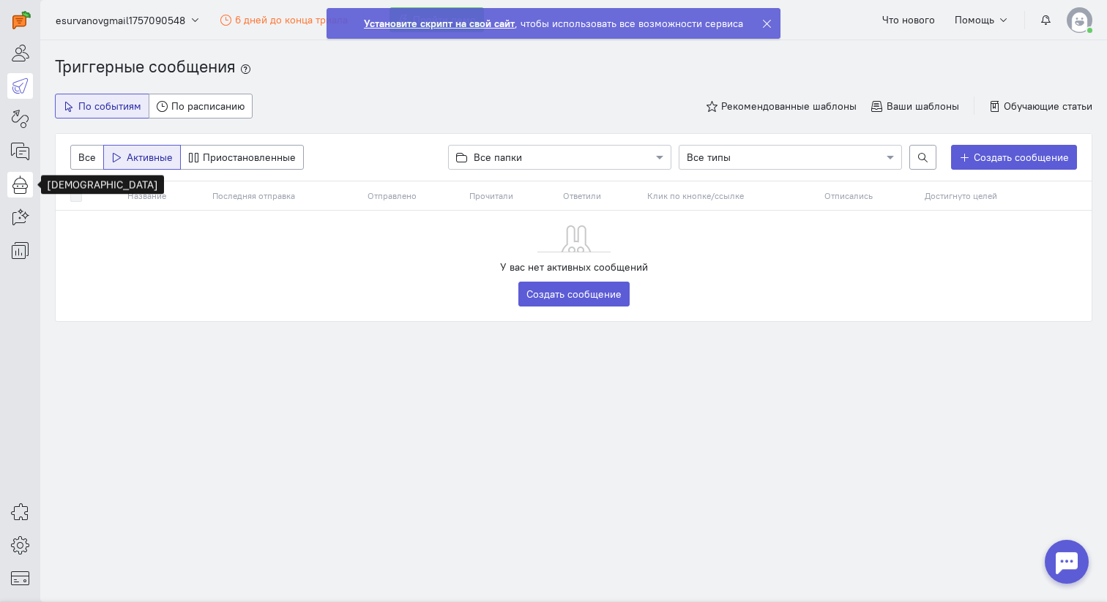
click at [23, 182] on icon at bounding box center [20, 185] width 18 height 18
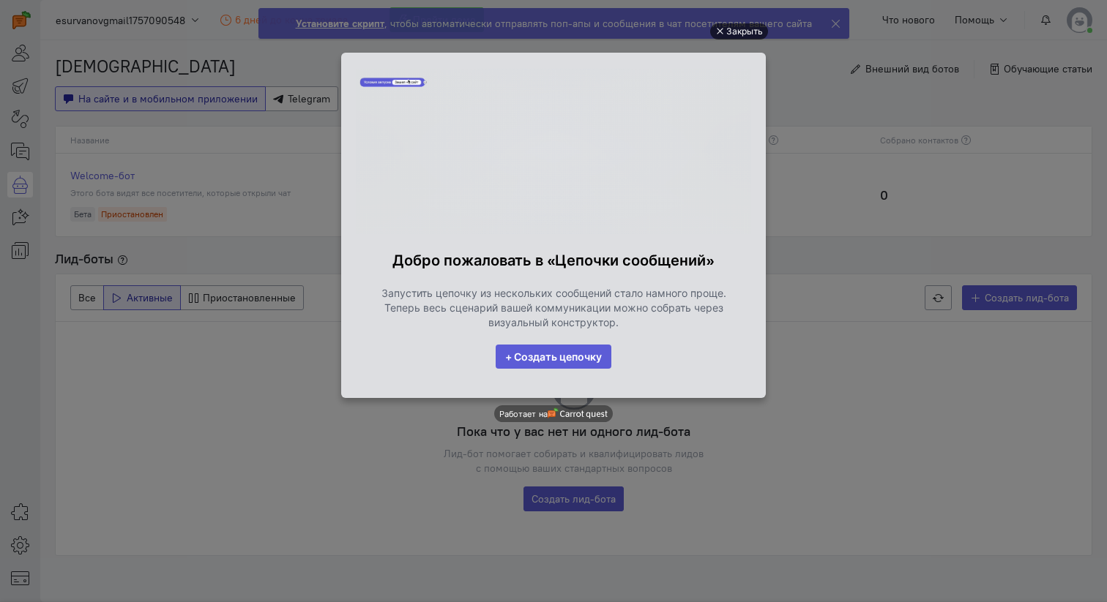
click at [747, 31] on div "Закрыть" at bounding box center [744, 31] width 37 height 16
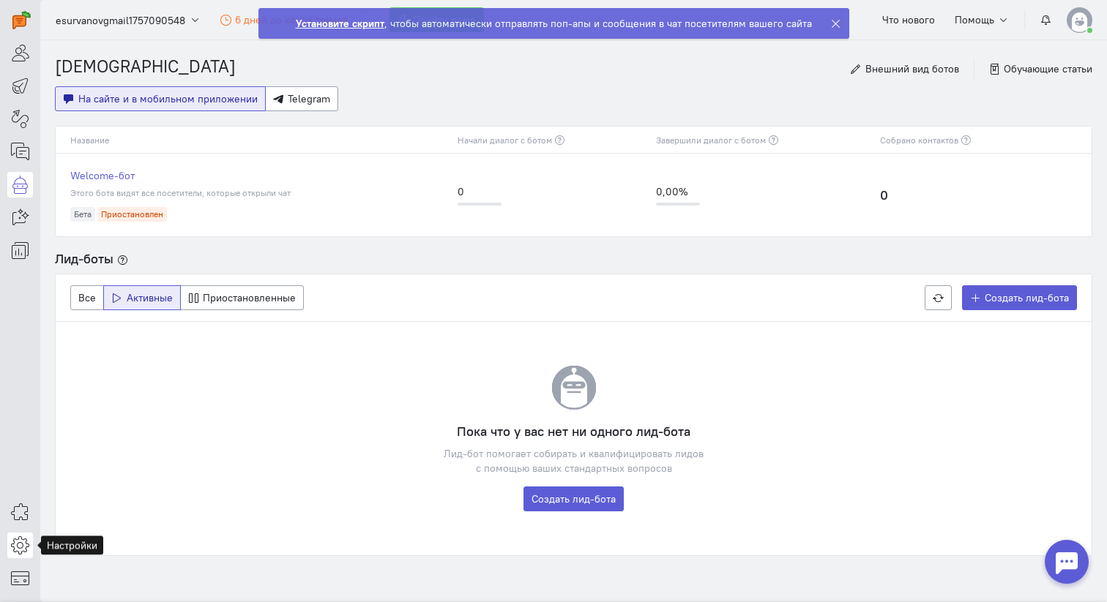
click at [18, 540] on icon at bounding box center [20, 546] width 18 height 18
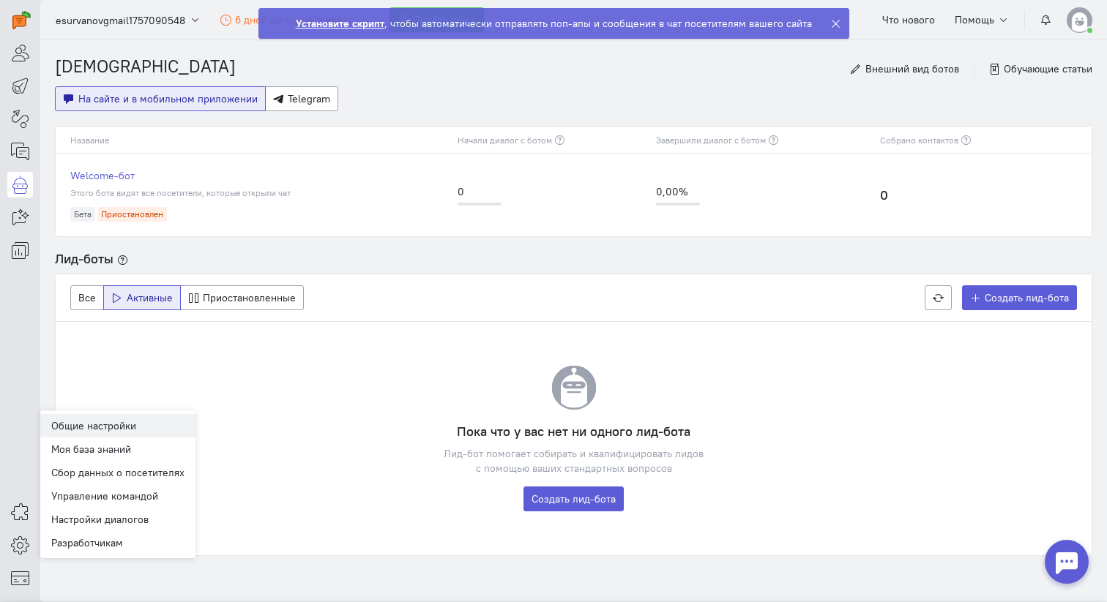
click at [107, 420] on link "Общие настройки" at bounding box center [117, 425] width 155 height 23
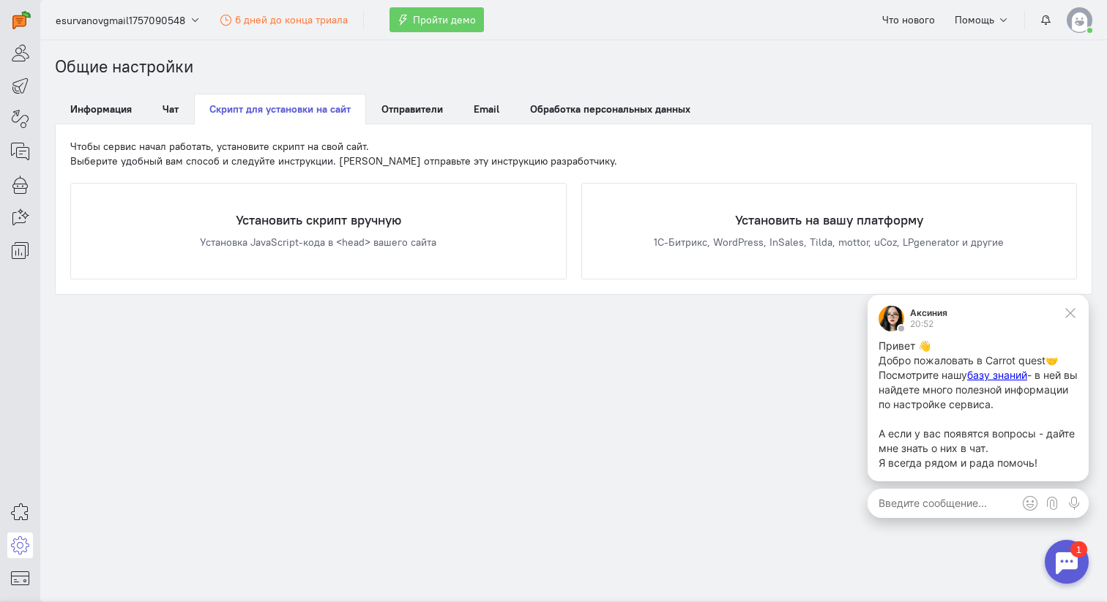
click at [1063, 552] on div at bounding box center [1067, 562] width 44 height 44
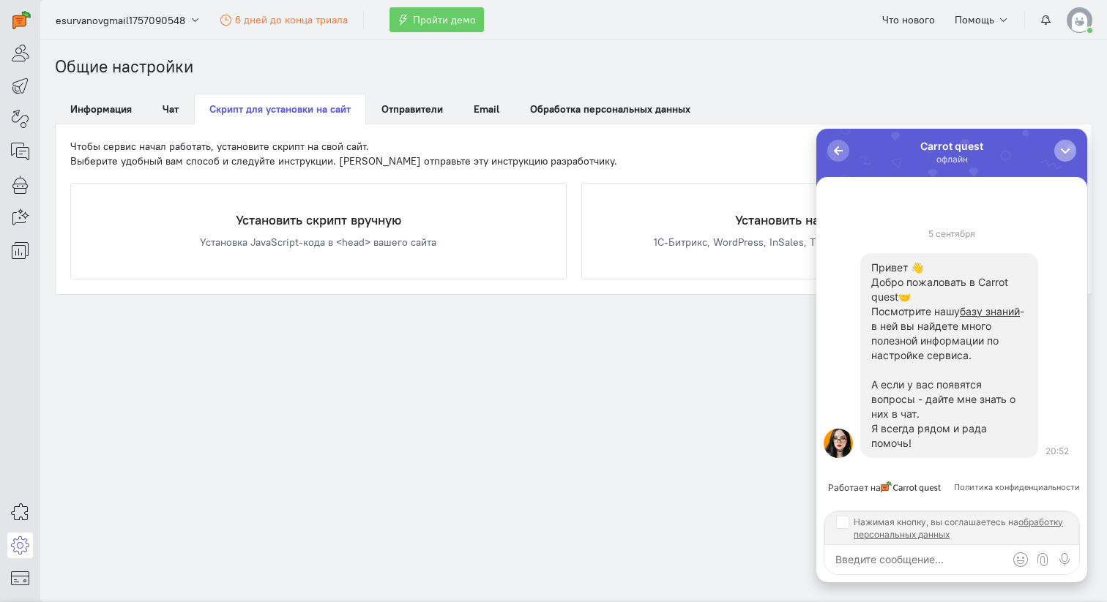
click at [1061, 154] on div "button" at bounding box center [1065, 150] width 15 height 15
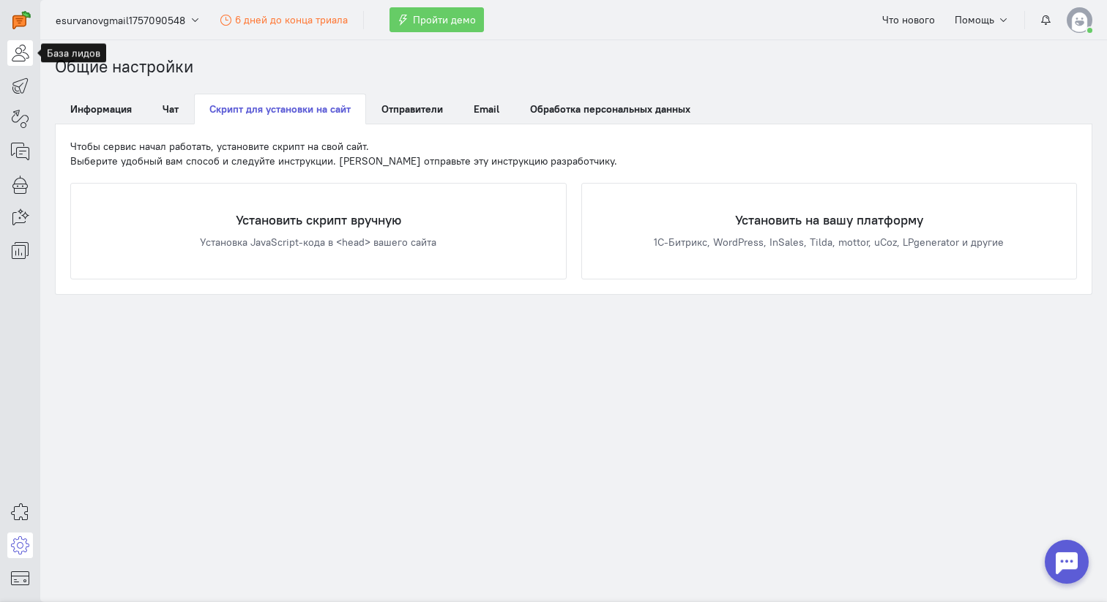
click at [22, 54] on icon at bounding box center [20, 53] width 18 height 18
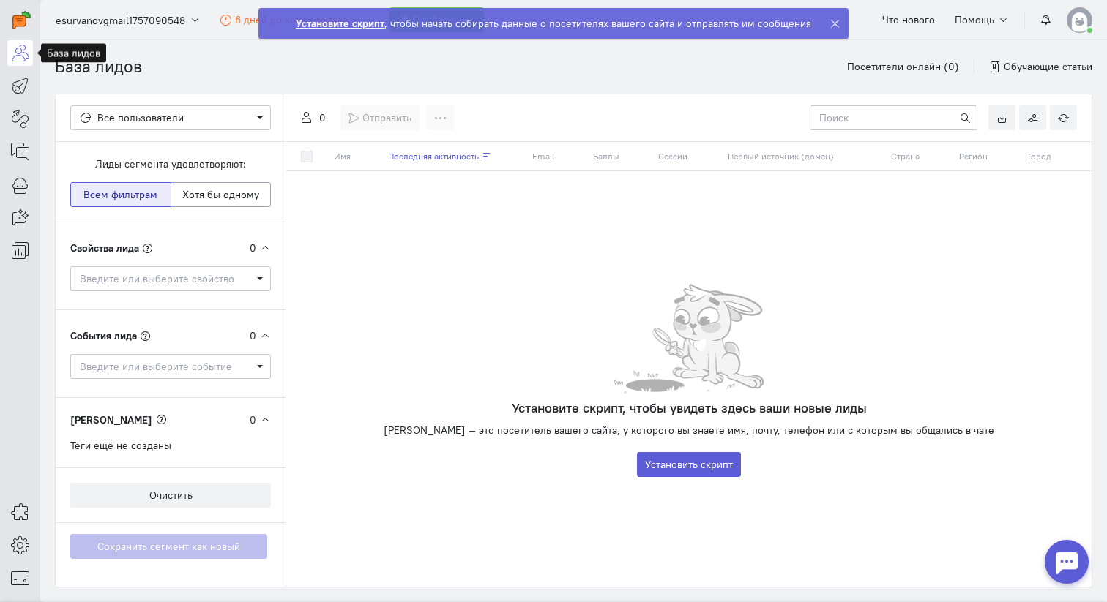
click at [835, 26] on icon at bounding box center [834, 23] width 11 height 11
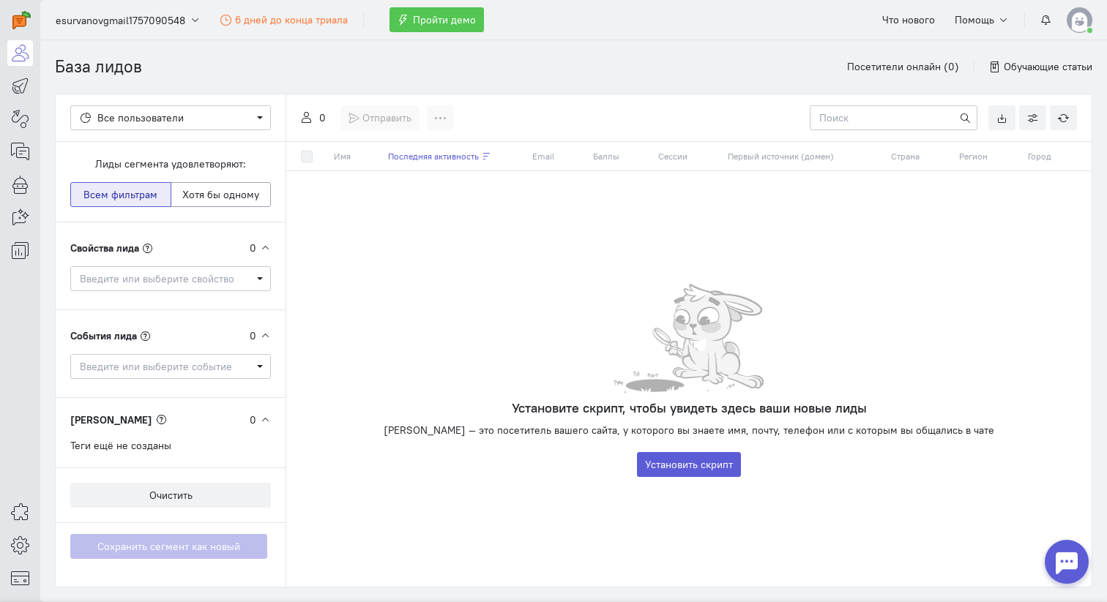
click at [451, 18] on span "Пройти демо" at bounding box center [444, 19] width 63 height 13
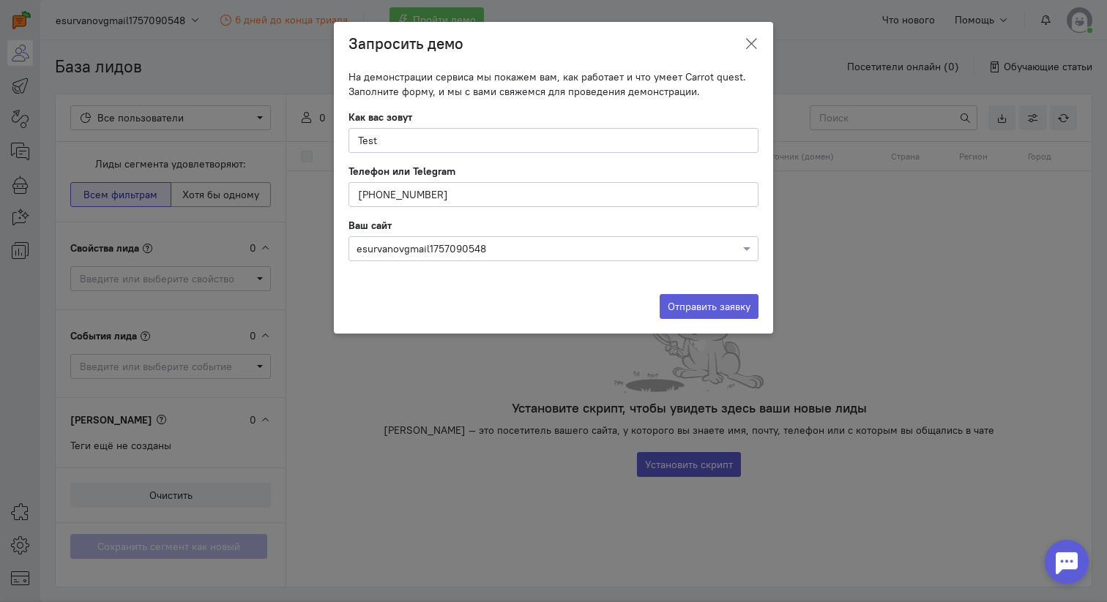
click at [750, 40] on icon at bounding box center [751, 44] width 15 height 15
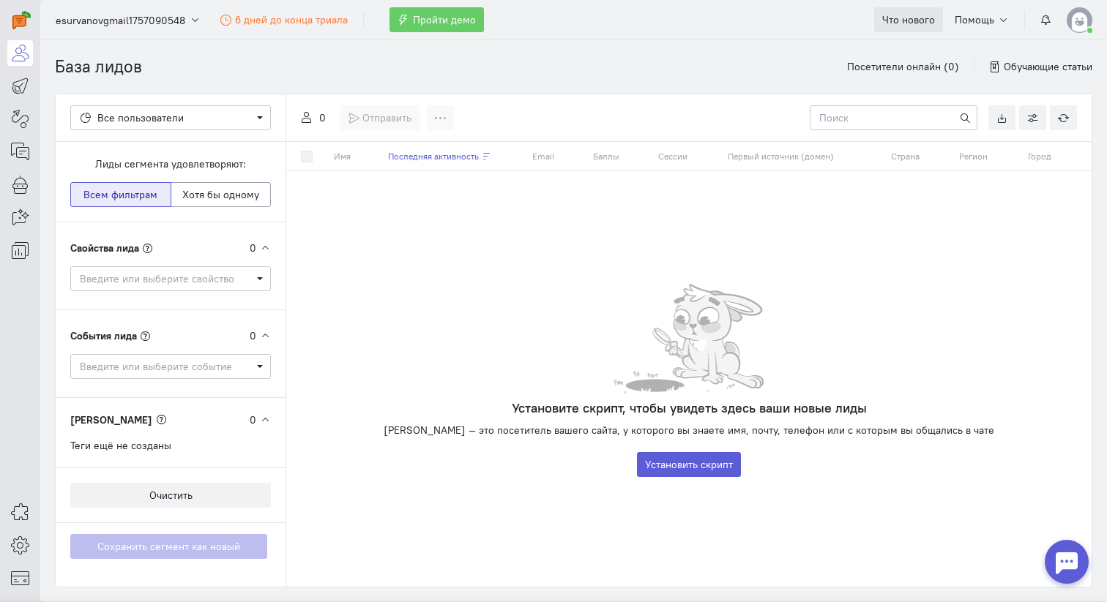
click at [922, 15] on span "Что нового" at bounding box center [908, 19] width 53 height 13
click at [971, 23] on span "Помощь" at bounding box center [975, 19] width 40 height 13
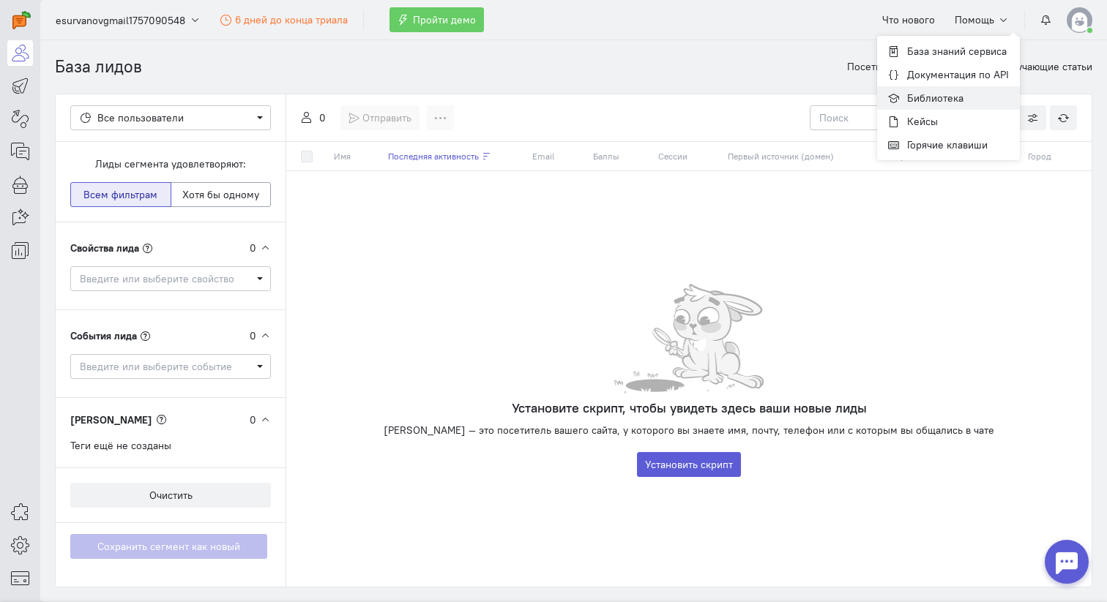
click at [940, 95] on span "Библиотека" at bounding box center [935, 98] width 56 height 13
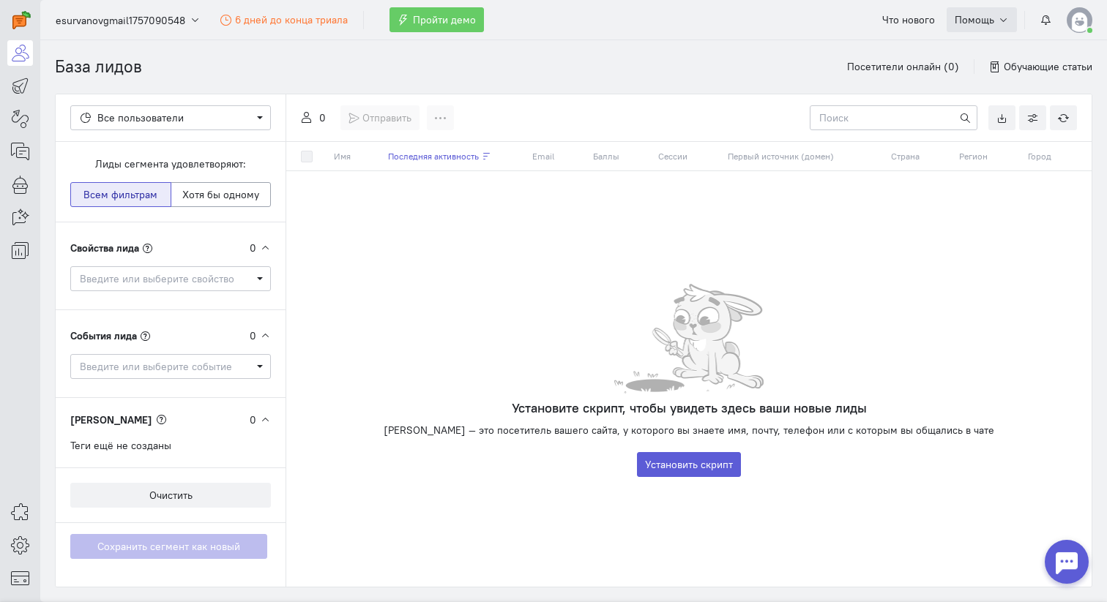
click at [983, 20] on span "Помощь" at bounding box center [975, 19] width 40 height 13
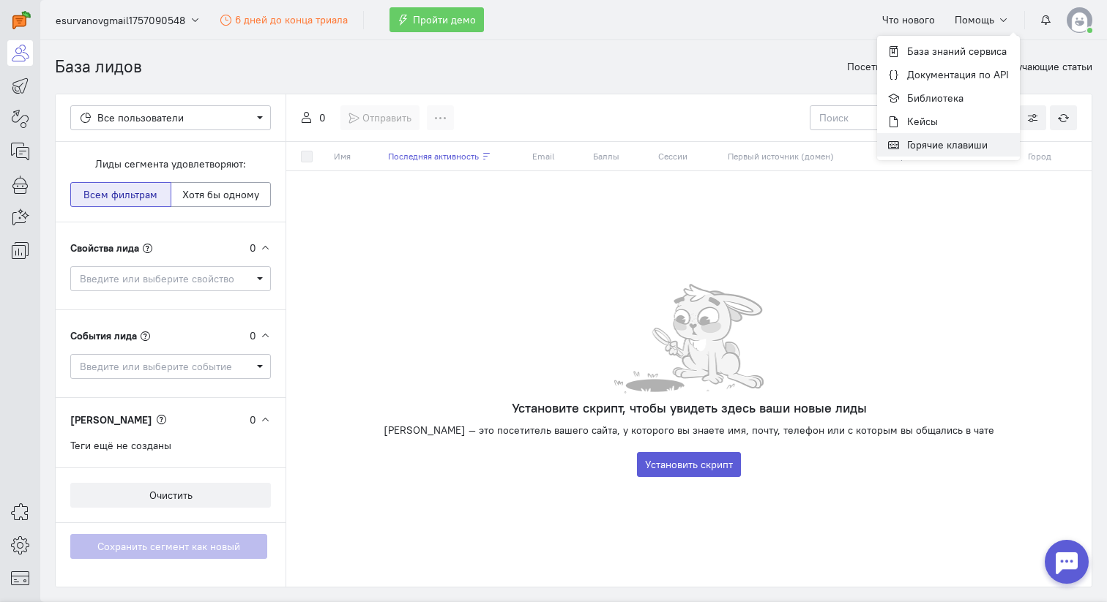
click at [953, 147] on span "Горячие клавиши" at bounding box center [947, 144] width 81 height 13
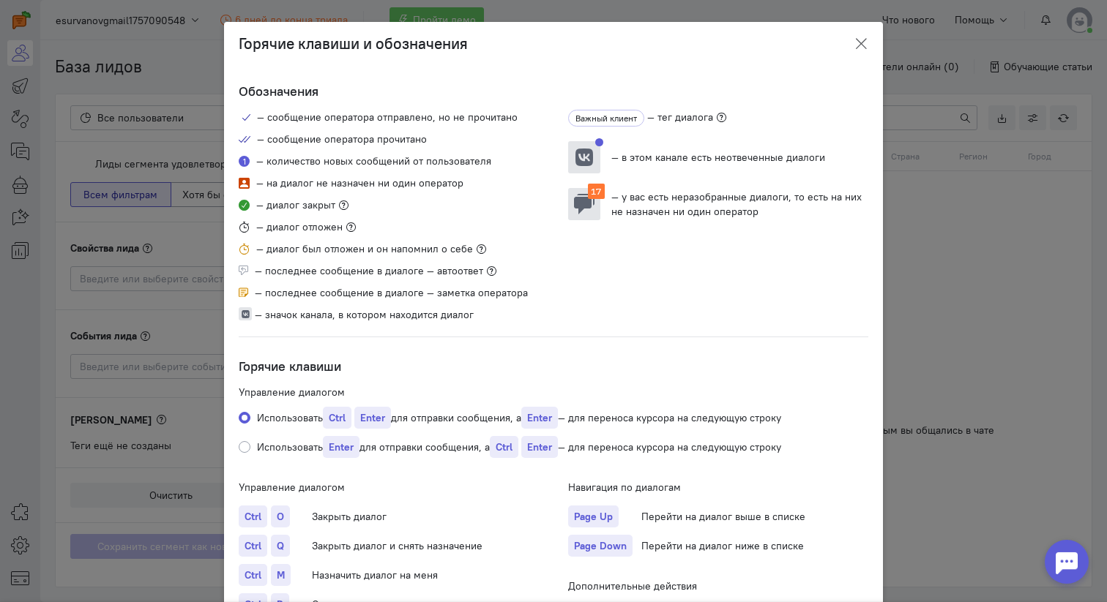
click at [857, 41] on icon at bounding box center [861, 44] width 15 height 15
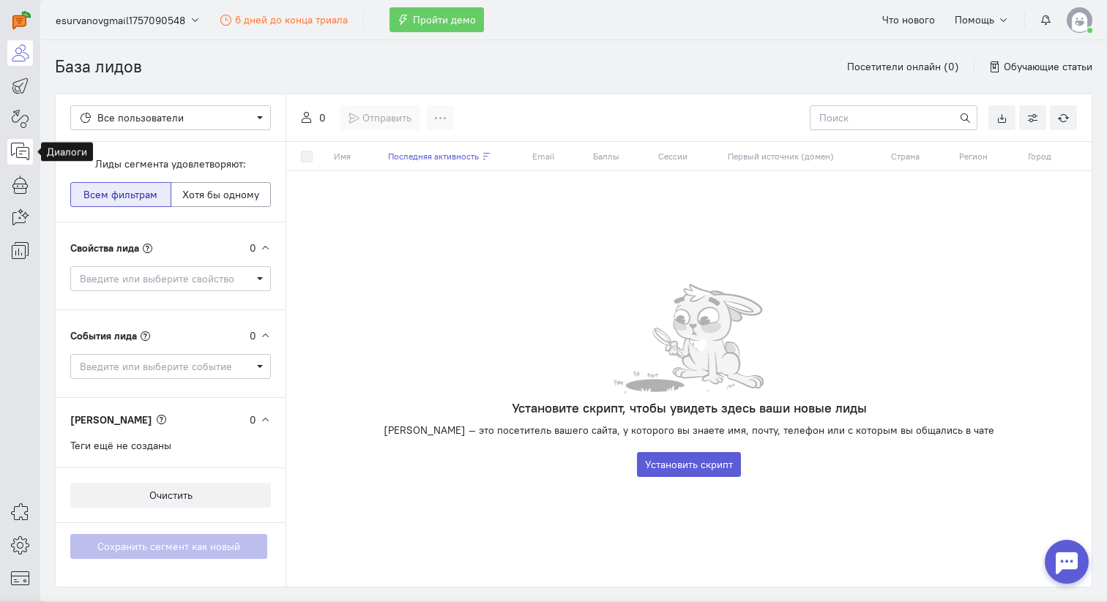
click at [23, 150] on icon at bounding box center [20, 152] width 18 height 18
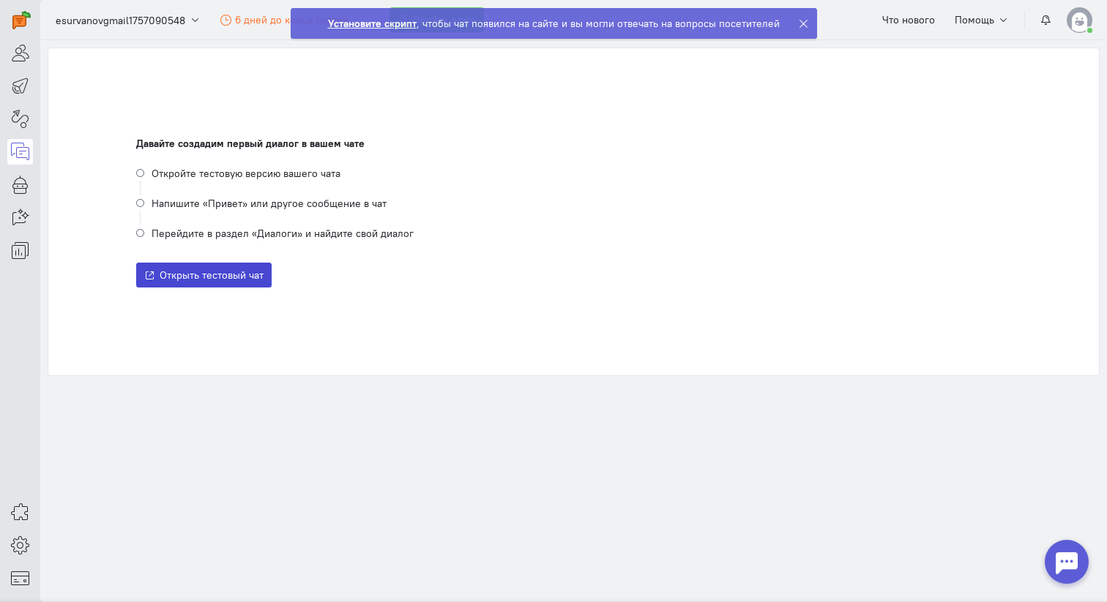
click at [240, 277] on span "Открыть тестовый чат" at bounding box center [212, 275] width 104 height 13
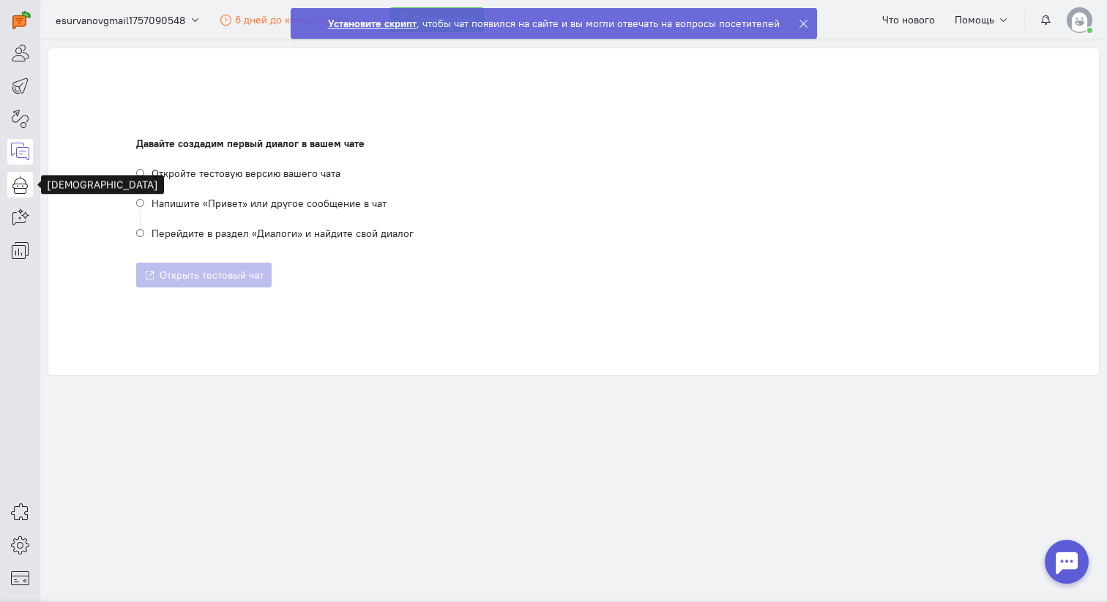
click at [23, 190] on icon at bounding box center [20, 185] width 18 height 18
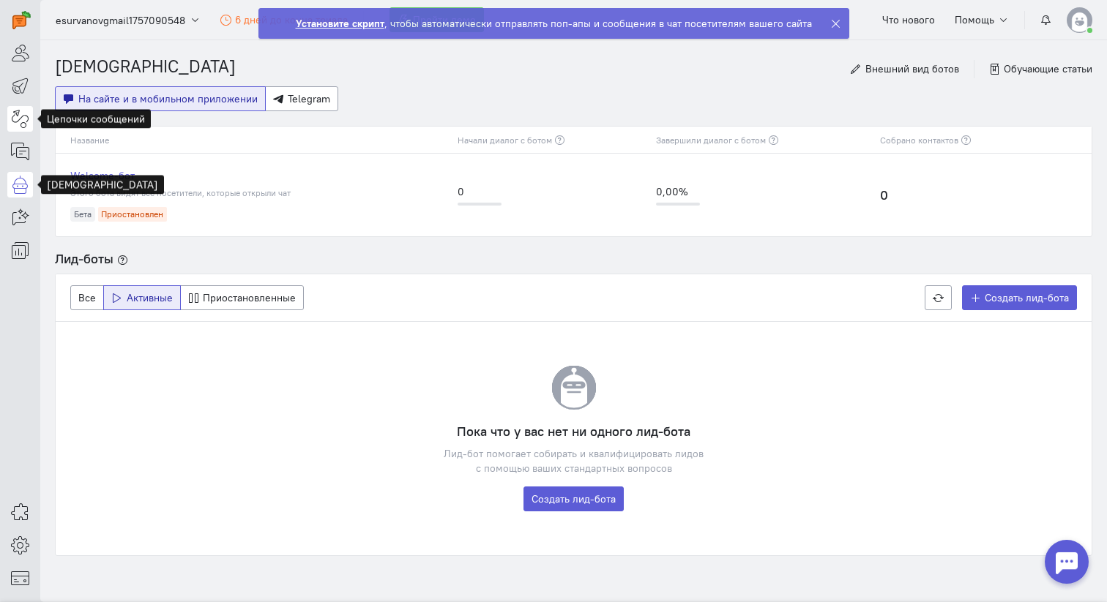
click at [22, 119] on icon at bounding box center [20, 119] width 18 height 18
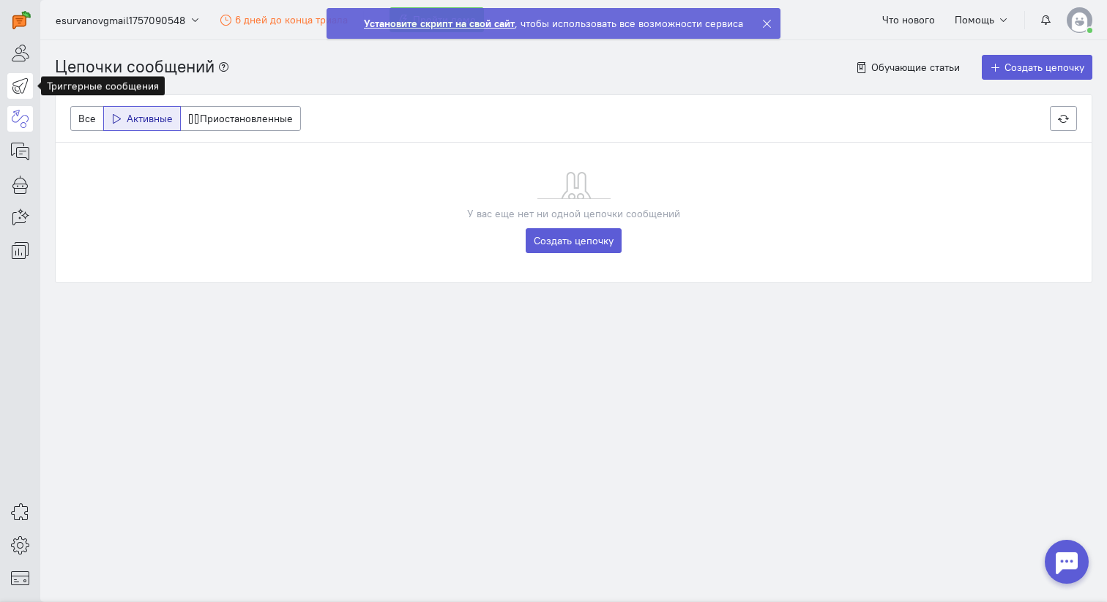
click at [24, 80] on icon at bounding box center [20, 86] width 18 height 18
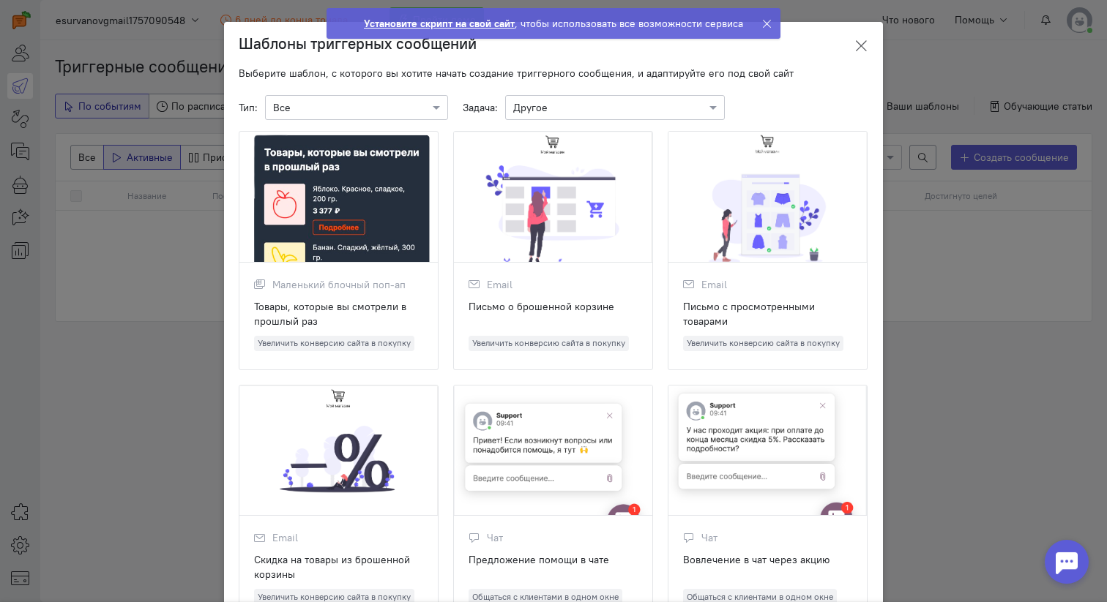
click at [865, 41] on icon at bounding box center [861, 46] width 15 height 15
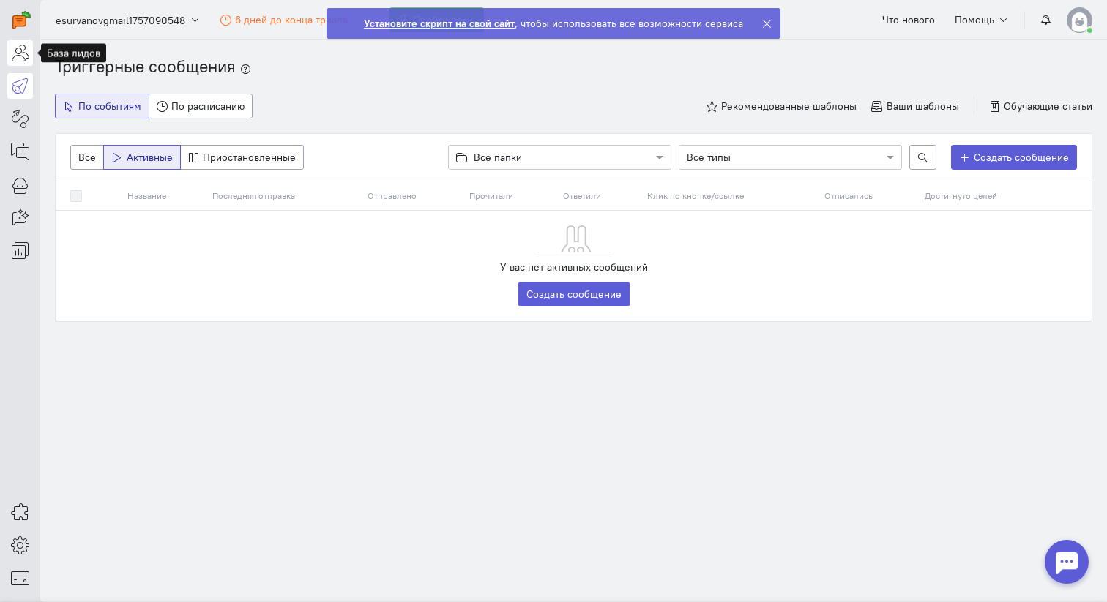
click at [25, 61] on icon at bounding box center [20, 53] width 18 height 18
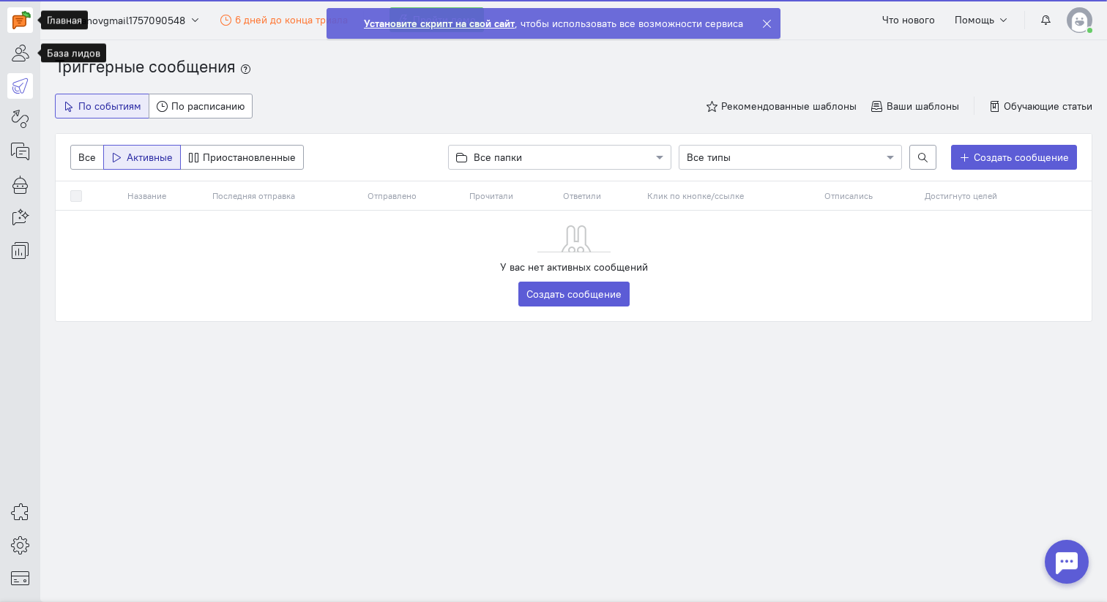
click at [21, 20] on img at bounding box center [21, 20] width 18 height 18
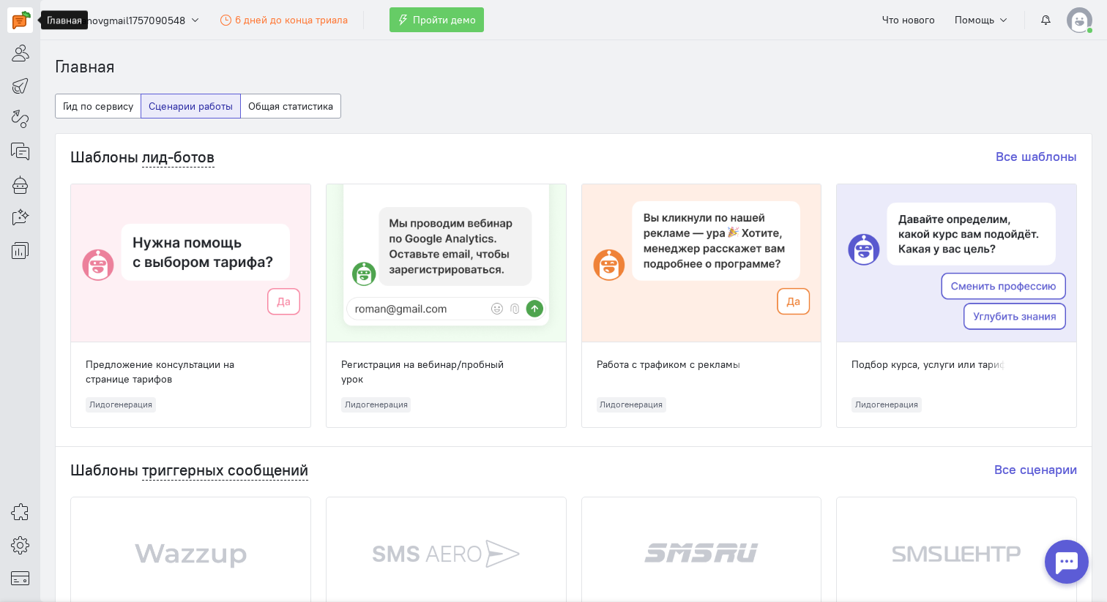
click at [21, 20] on img at bounding box center [21, 20] width 18 height 18
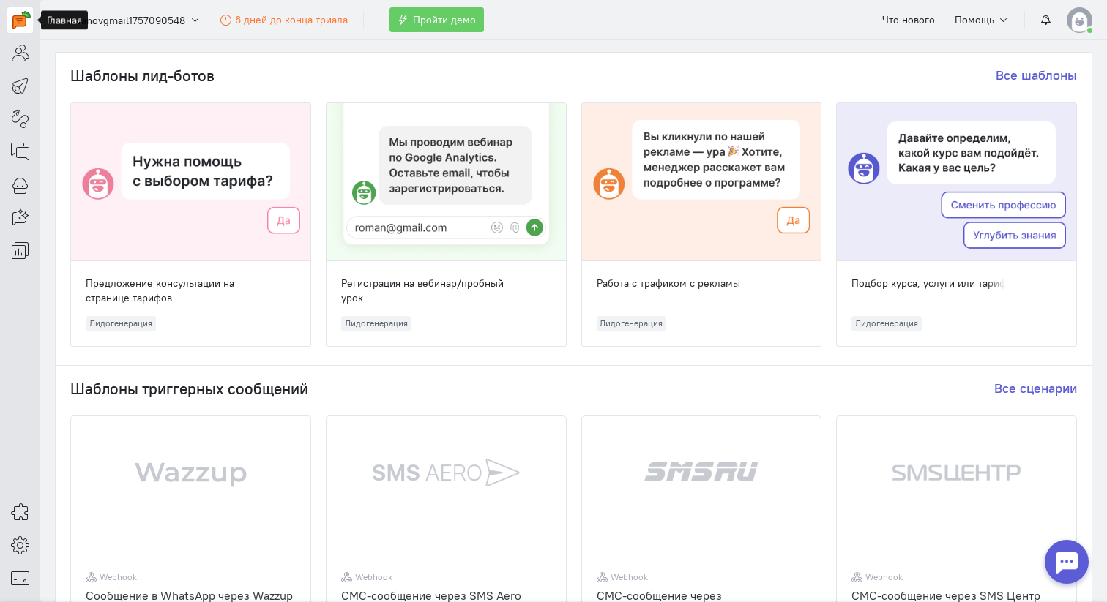
scroll to position [195, 0]
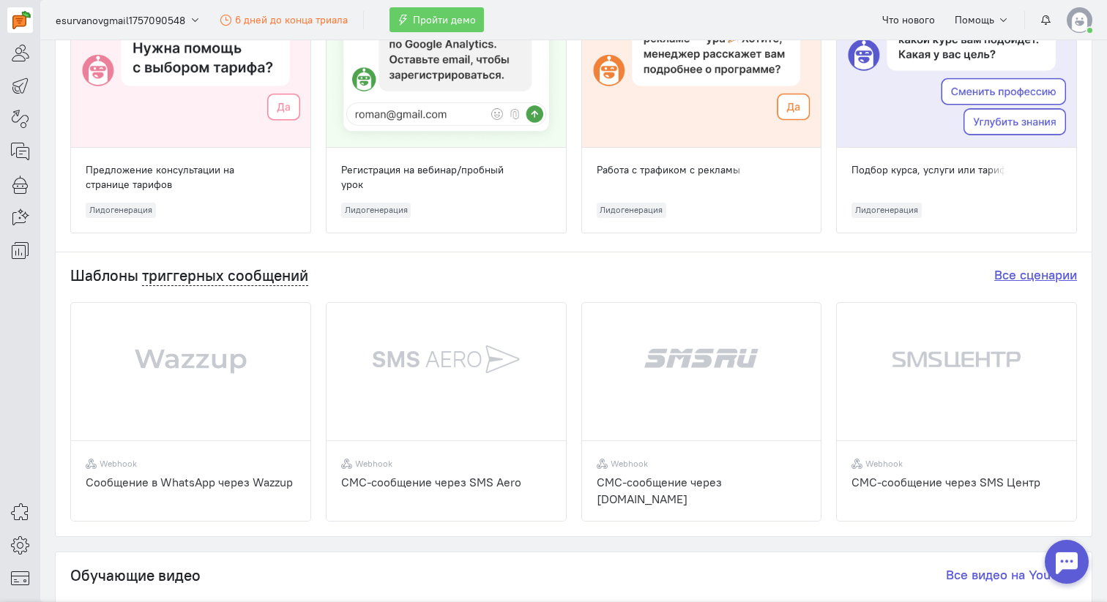
click at [1042, 277] on link "Все сценарии" at bounding box center [1035, 274] width 83 height 17
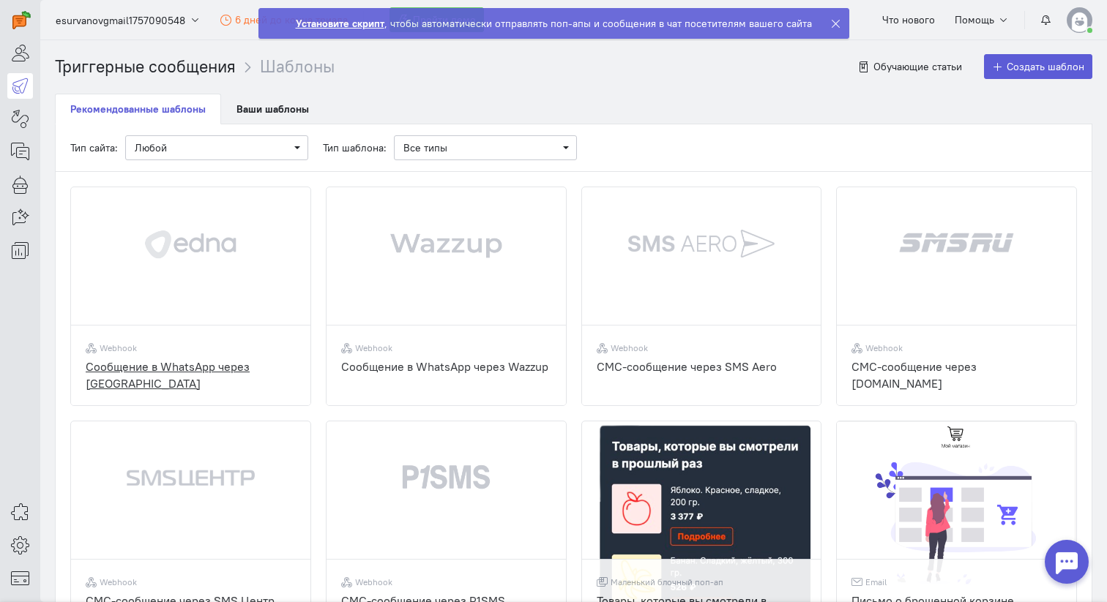
click at [211, 277] on img at bounding box center [190, 267] width 239 height 160
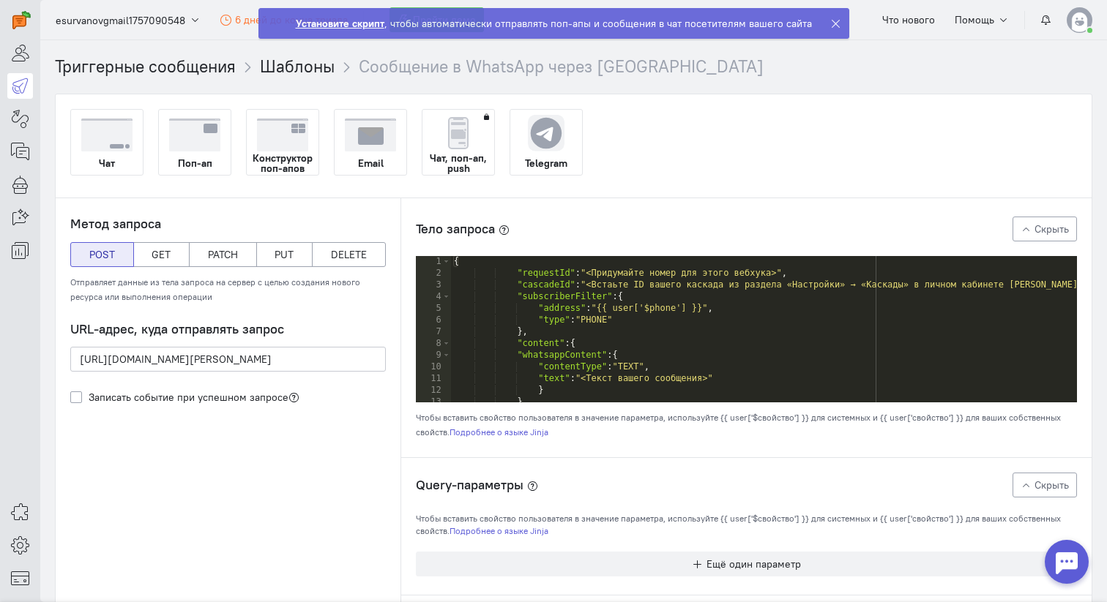
click at [123, 148] on img at bounding box center [106, 135] width 51 height 33
click at [0, 0] on input "Чат" at bounding box center [0, 0] width 0 height 0
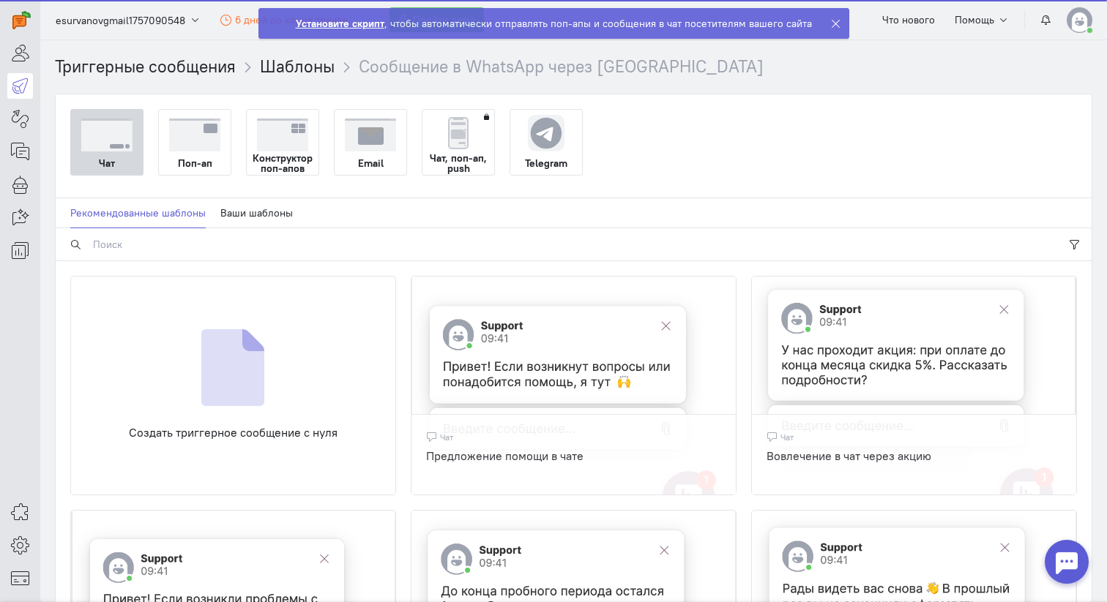
click at [229, 149] on div at bounding box center [195, 131] width 72 height 42
click at [0, 0] on input "Поп-ап" at bounding box center [0, 0] width 0 height 0
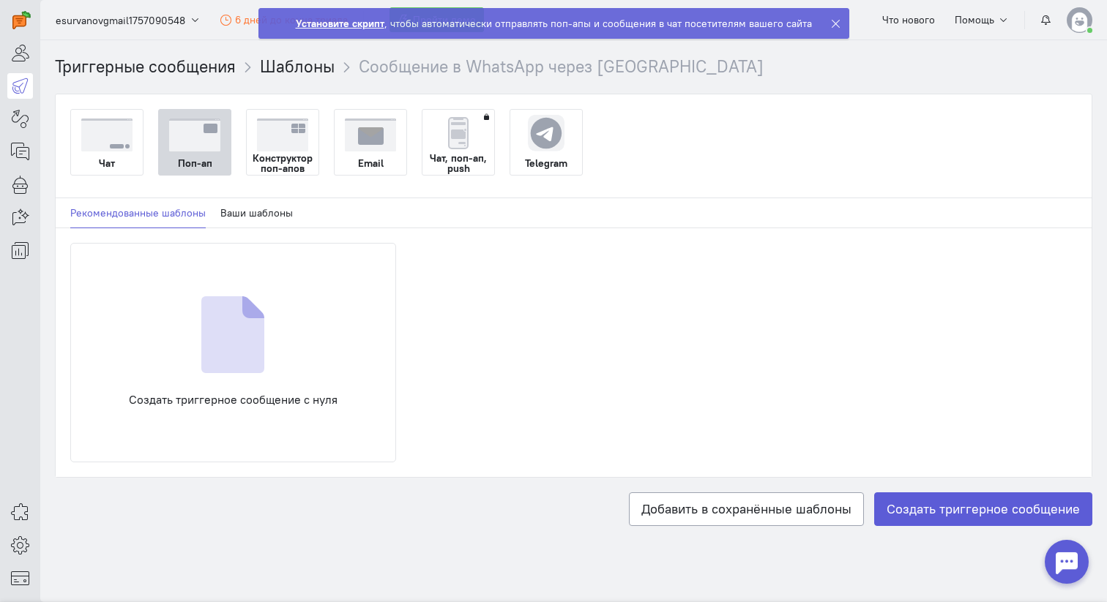
click at [299, 157] on strong "Конструктор поп-апов" at bounding box center [283, 163] width 72 height 20
click at [0, 0] on input "Конструктор поп-апов" at bounding box center [0, 0] width 0 height 0
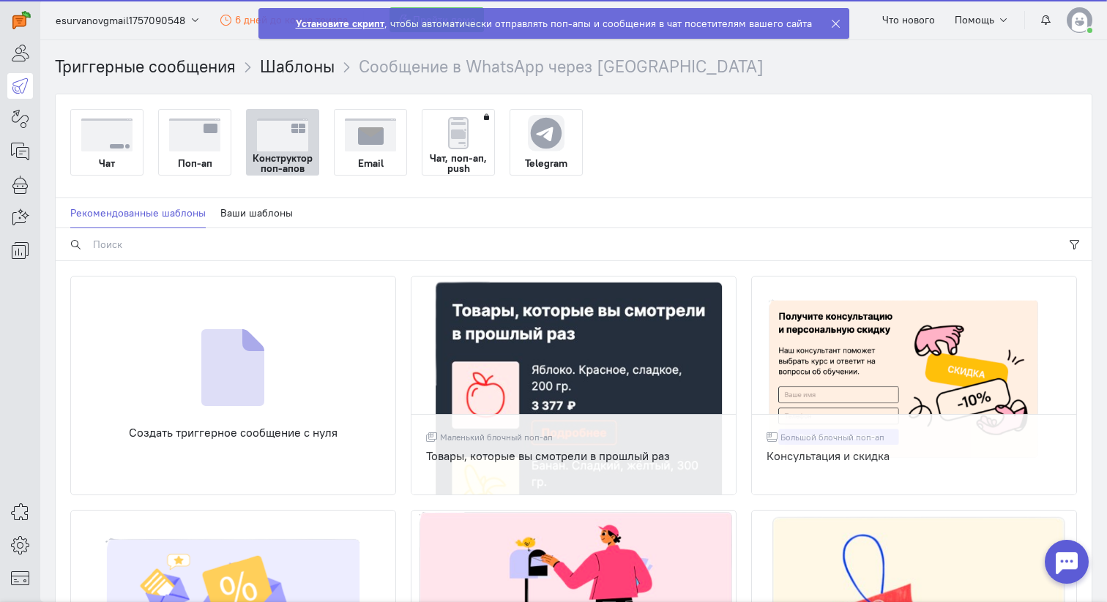
click at [373, 154] on div "Email" at bounding box center [371, 163] width 72 height 23
click at [0, 0] on input "Email" at bounding box center [0, 0] width 0 height 0
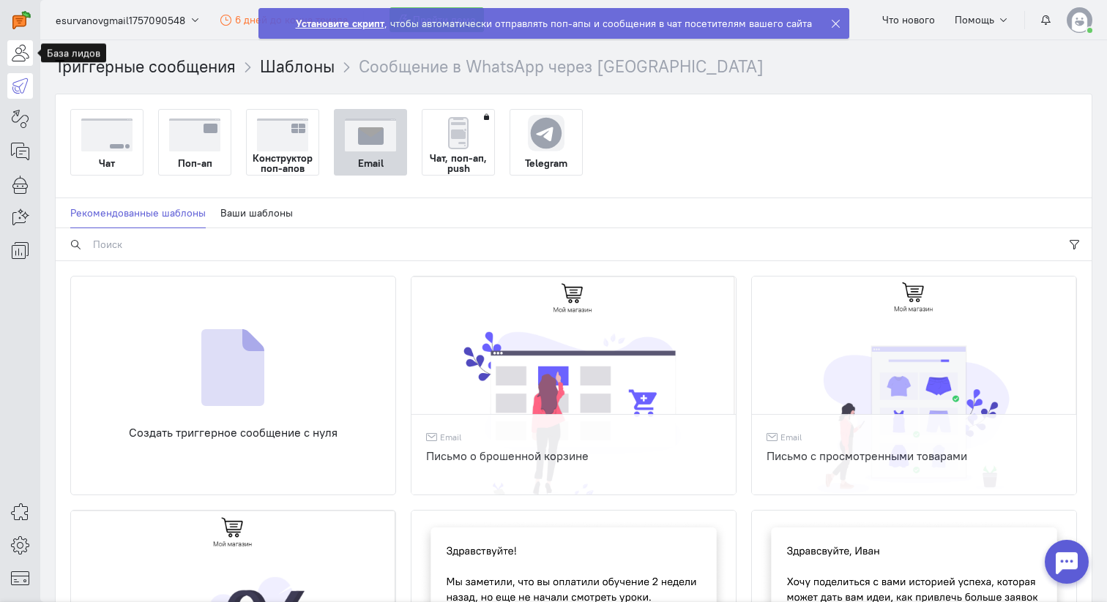
click at [20, 46] on icon at bounding box center [20, 53] width 18 height 18
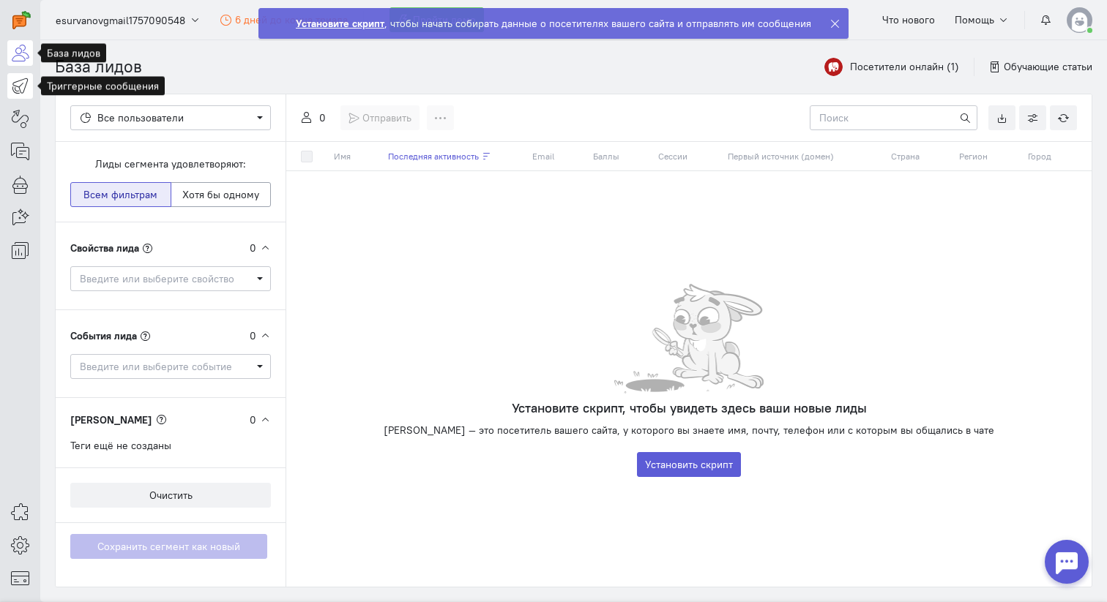
click at [15, 74] on link at bounding box center [20, 86] width 26 height 26
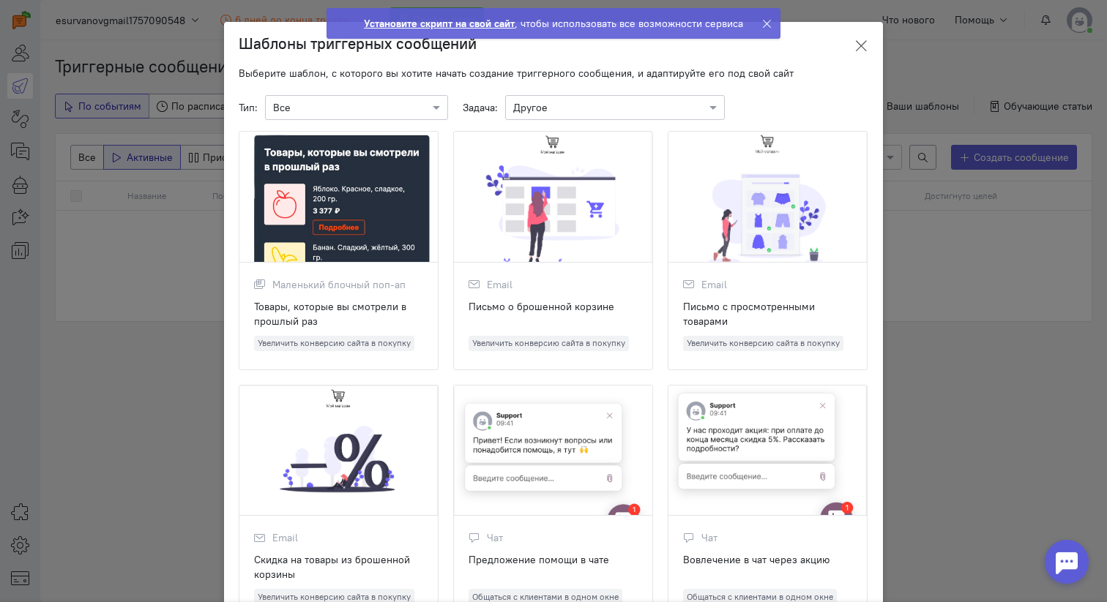
click at [858, 42] on icon at bounding box center [861, 46] width 15 height 15
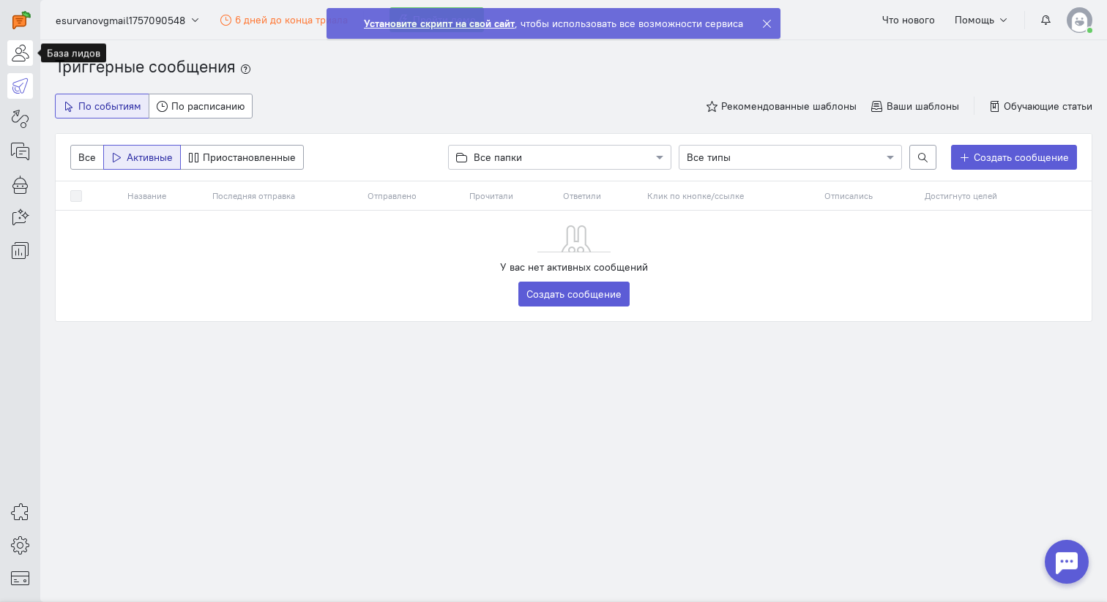
click at [18, 60] on icon at bounding box center [20, 53] width 18 height 18
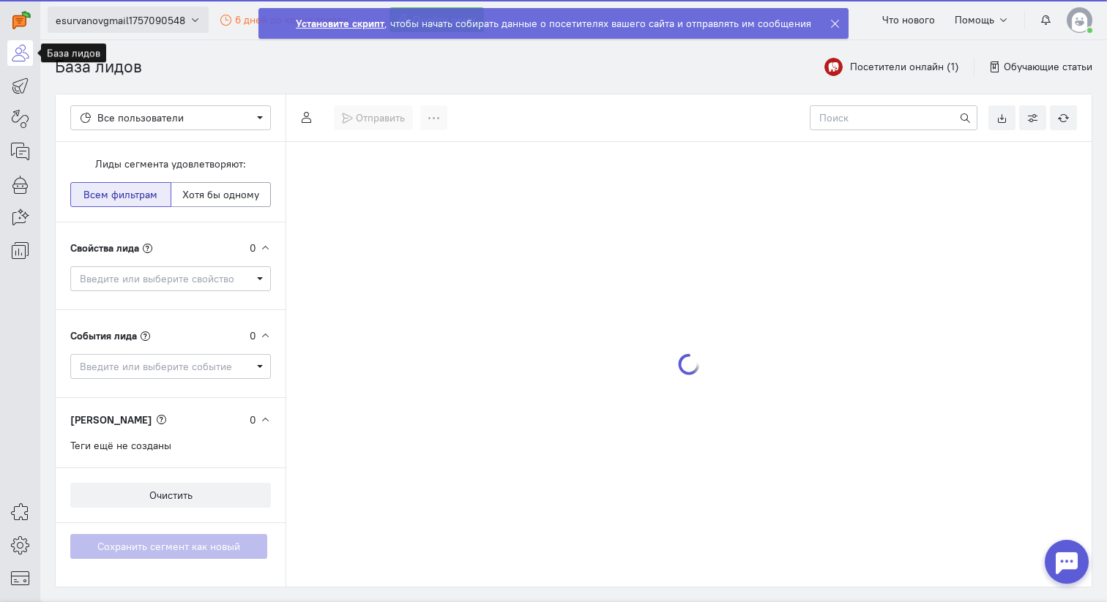
click at [187, 18] on button "esurvanovgmail1757090548" at bounding box center [128, 20] width 161 height 26
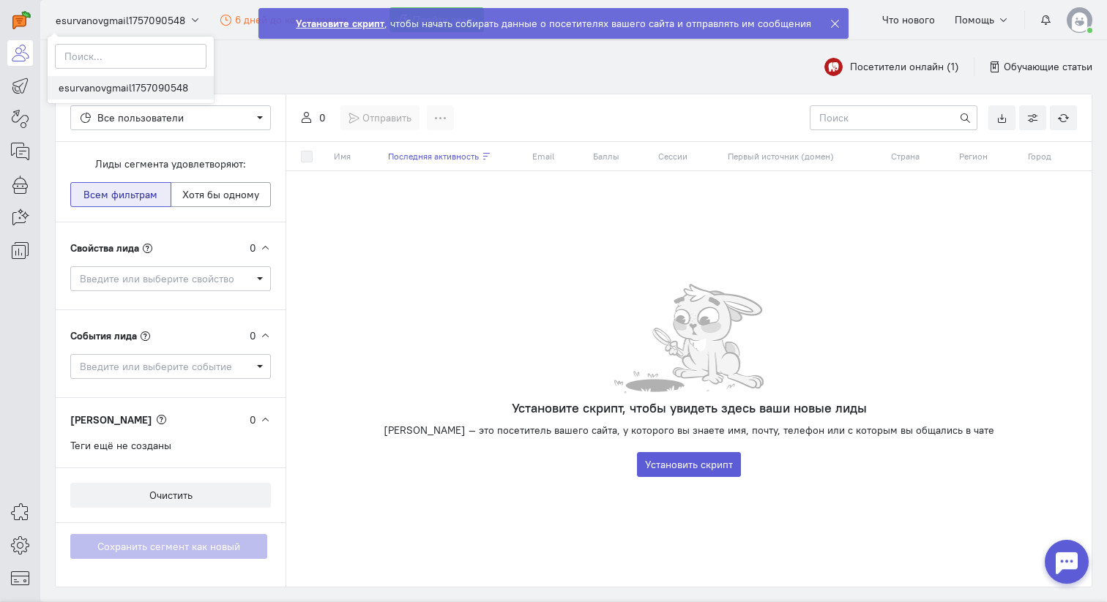
click at [136, 89] on link "esurvanovgmail1757090548" at bounding box center [131, 87] width 166 height 23
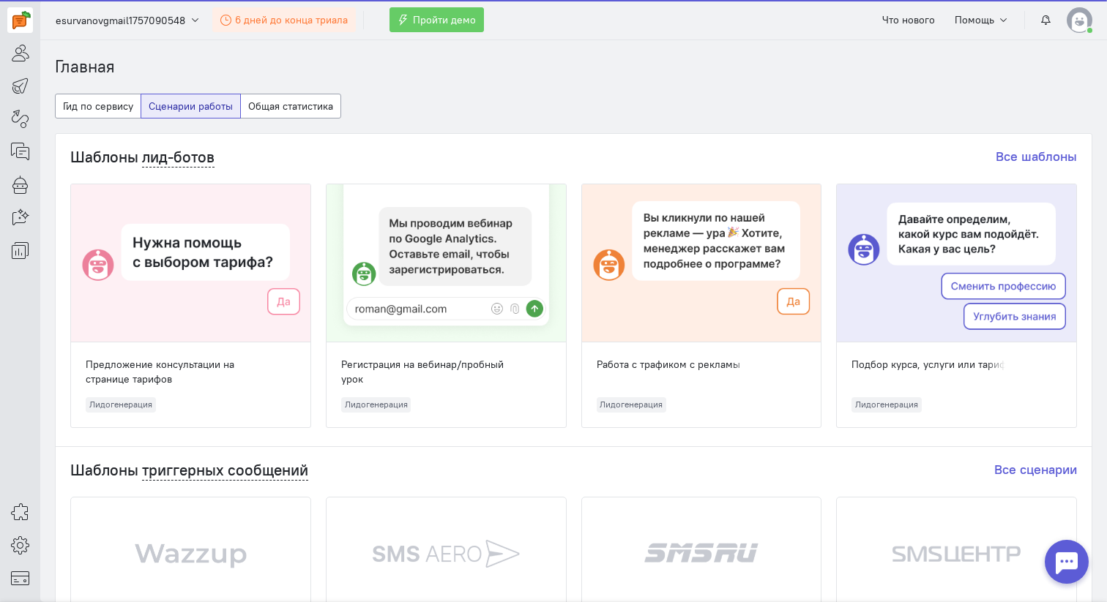
click at [250, 22] on span "6 дней до конца триала" at bounding box center [291, 19] width 113 height 13
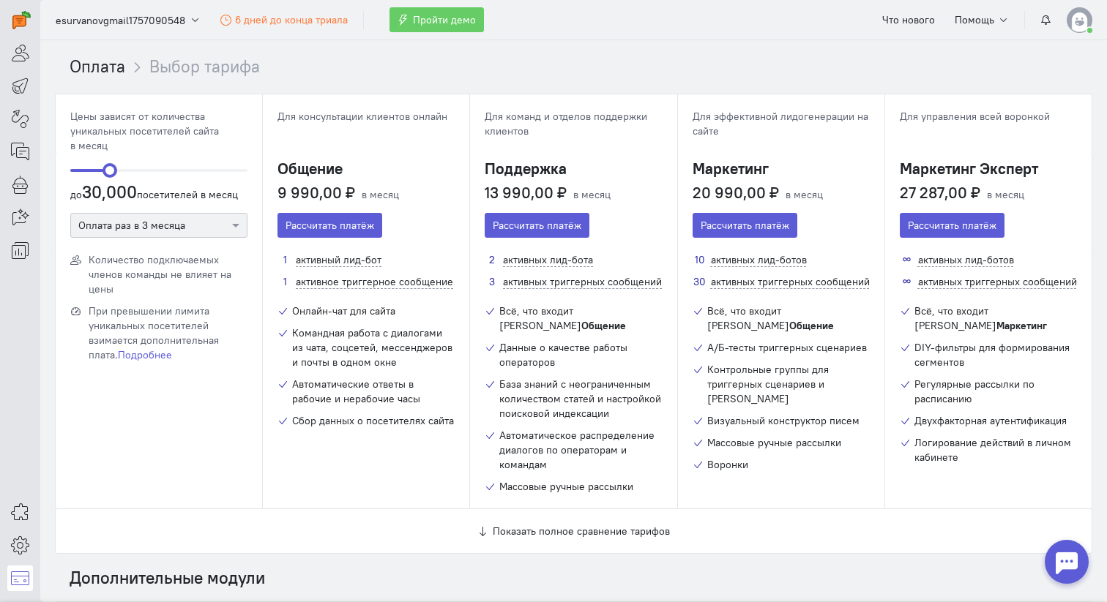
drag, startPoint x: 79, startPoint y: 170, endPoint x: 131, endPoint y: 168, distance: 52.0
click at [132, 169] on ngx-slider "30000" at bounding box center [158, 170] width 177 height 3
drag, startPoint x: 146, startPoint y: 167, endPoint x: 65, endPoint y: 176, distance: 81.1
click at [65, 176] on div "10000 до 10,000 посетителей в месяц Оплата раз в 3 месяца" at bounding box center [159, 203] width 206 height 100
click at [932, 17] on span "Что нового" at bounding box center [908, 19] width 53 height 13
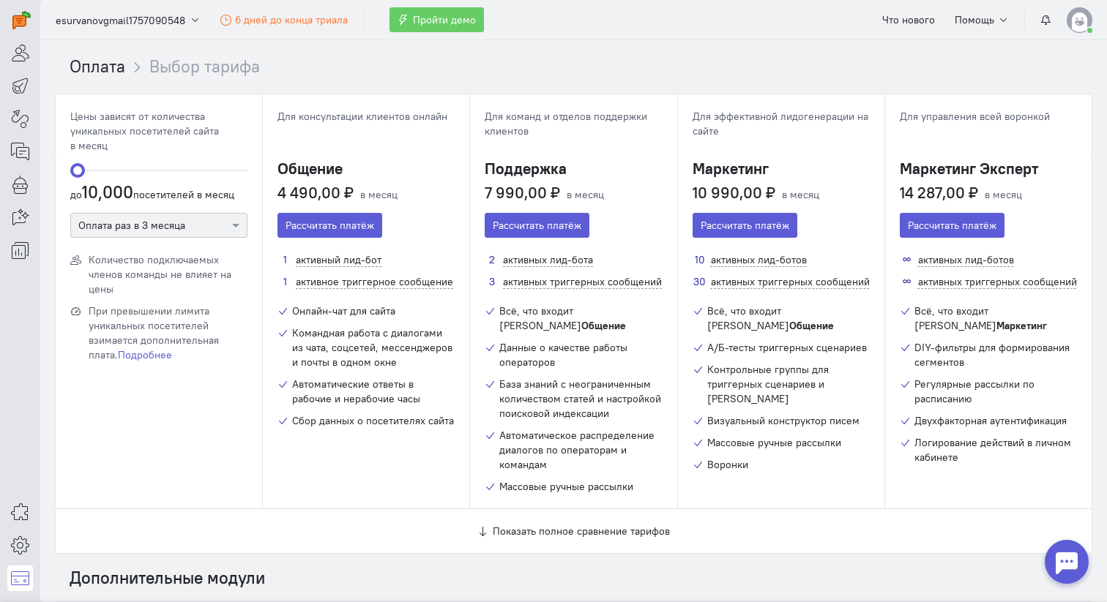
click at [1030, 8] on div "Что нового Помощь" at bounding box center [983, 20] width 219 height 26
click at [1040, 15] on button "button" at bounding box center [1045, 19] width 27 height 25
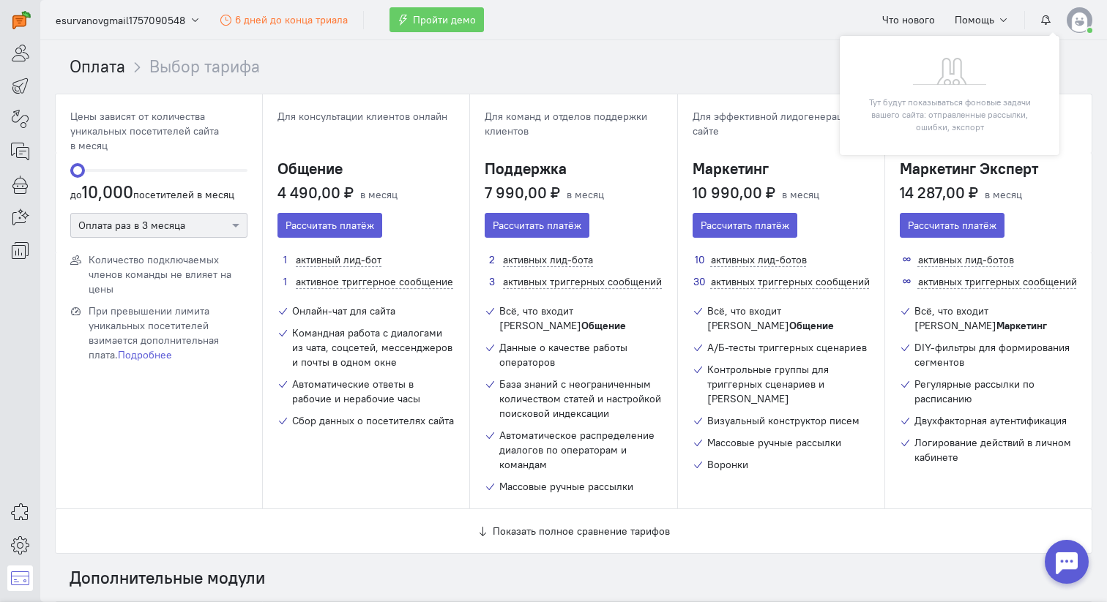
click at [1081, 7] on img at bounding box center [1080, 20] width 26 height 26
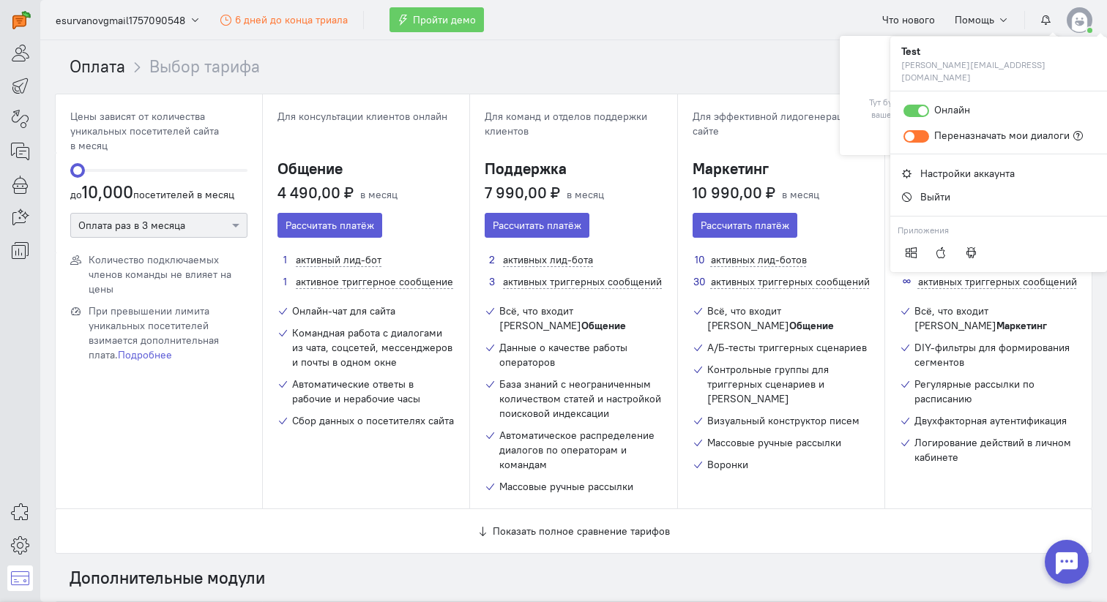
click at [701, 56] on ol "Оплата Выбор тарифа" at bounding box center [581, 67] width 1023 height 24
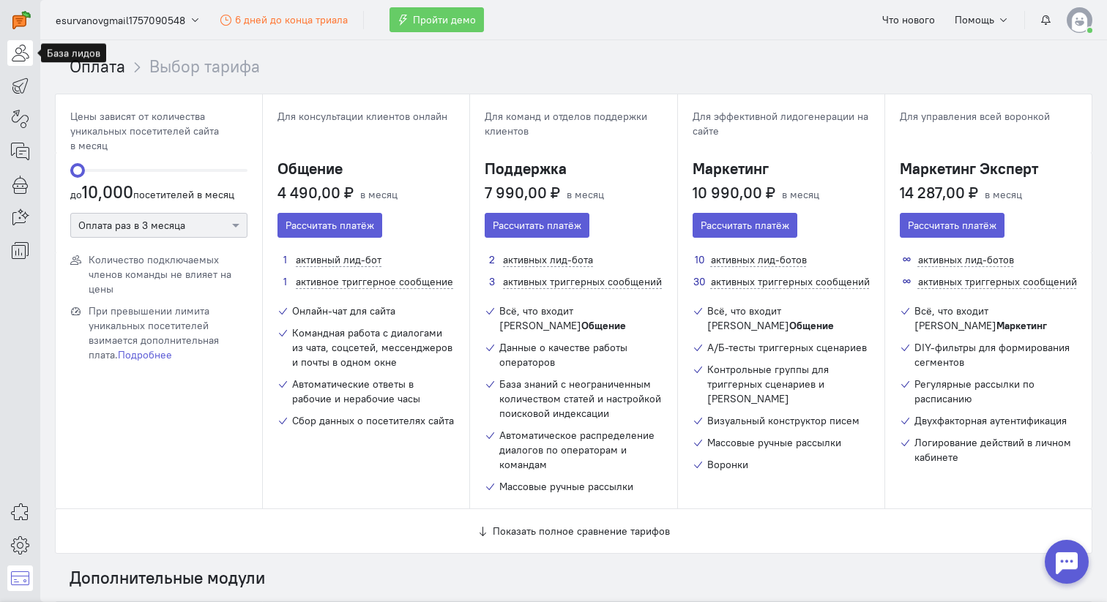
click at [20, 44] on icon at bounding box center [20, 53] width 18 height 18
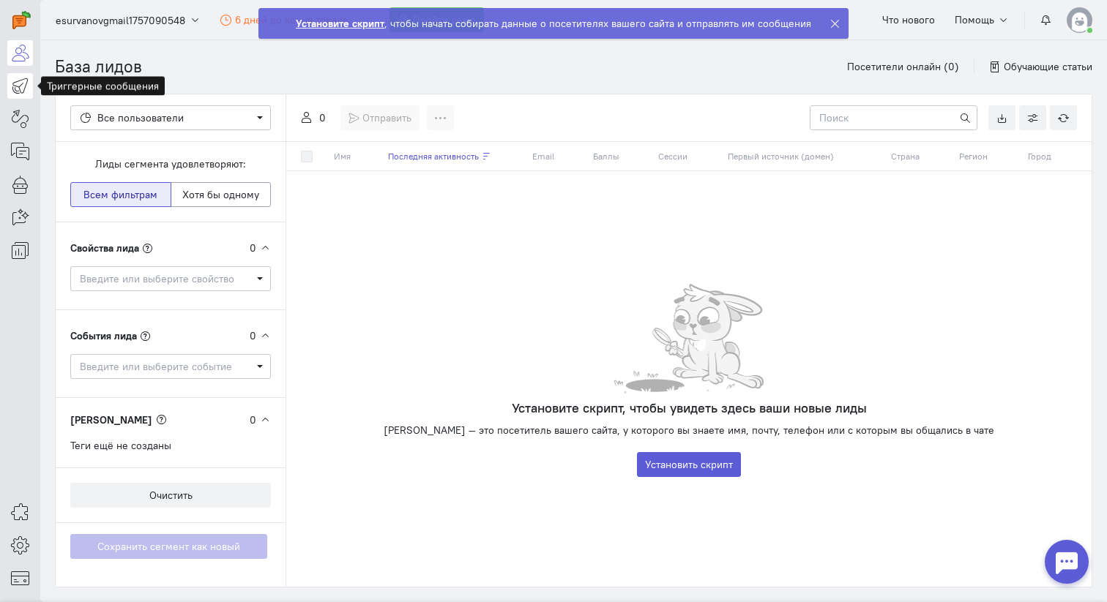
click at [15, 81] on icon at bounding box center [20, 86] width 18 height 18
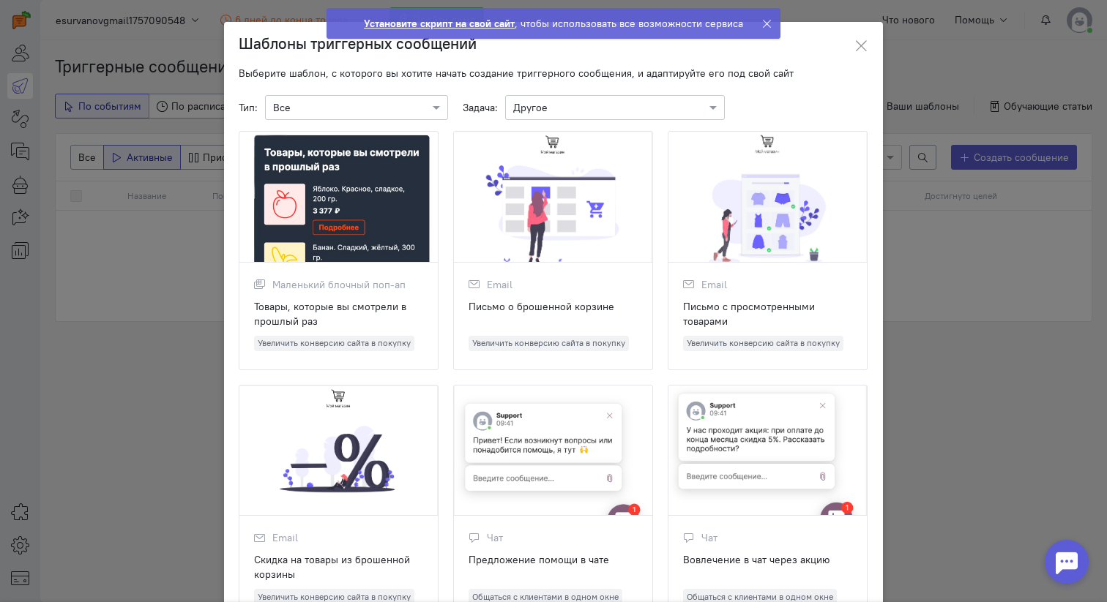
click at [116, 71] on ngb-modal-window "Шаблоны триггерных сообщений Выберите шаблон, с которого вы хотите начать созда…" at bounding box center [553, 301] width 1107 height 602
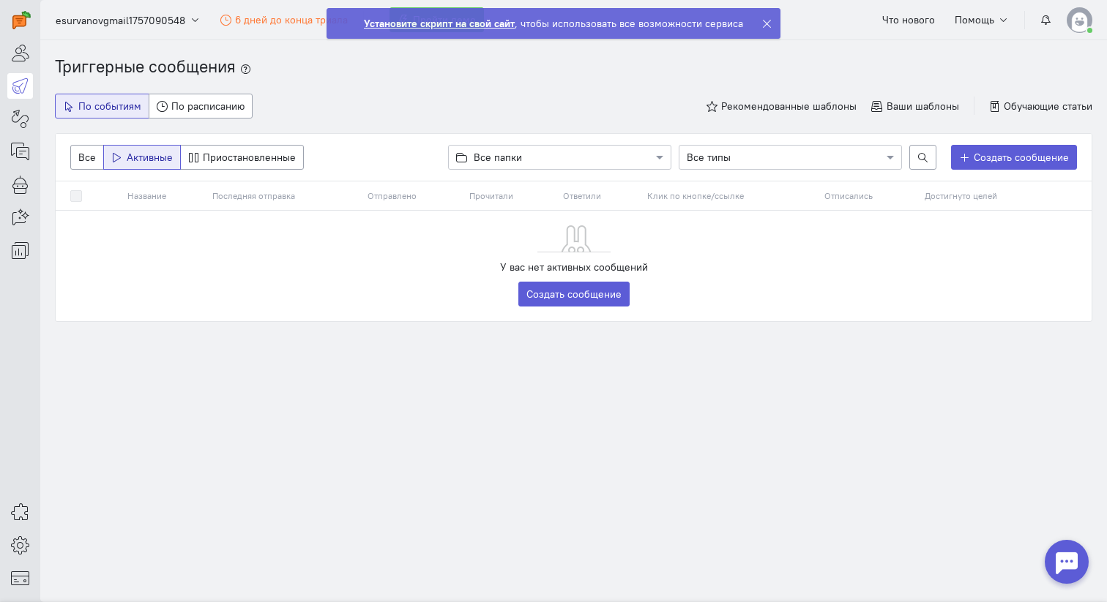
click at [1079, 563] on div at bounding box center [1067, 562] width 44 height 44
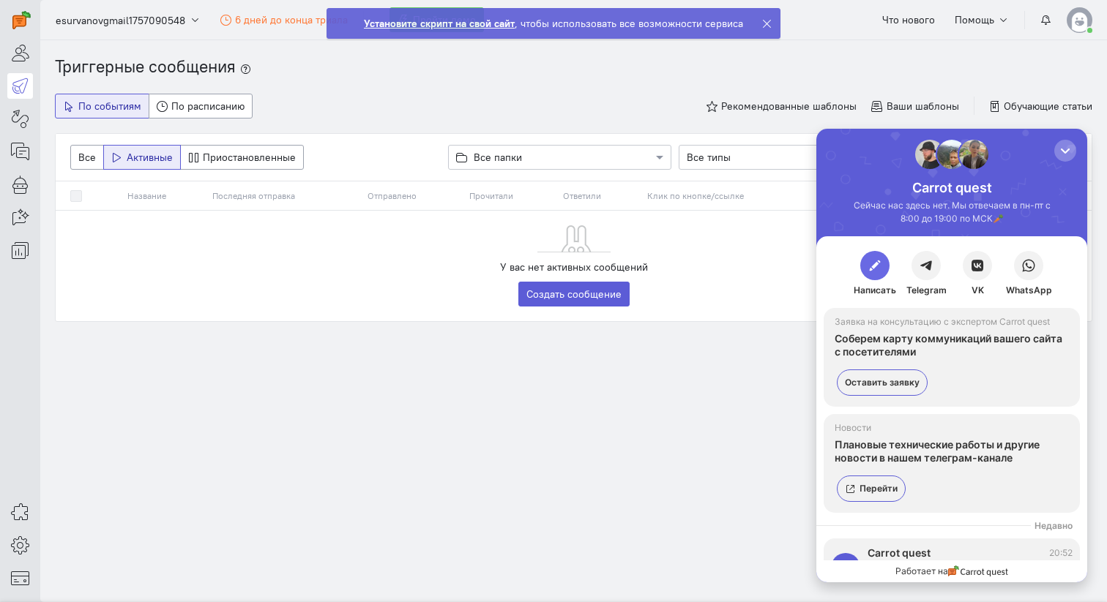
click at [878, 270] on span "button" at bounding box center [875, 265] width 15 height 15
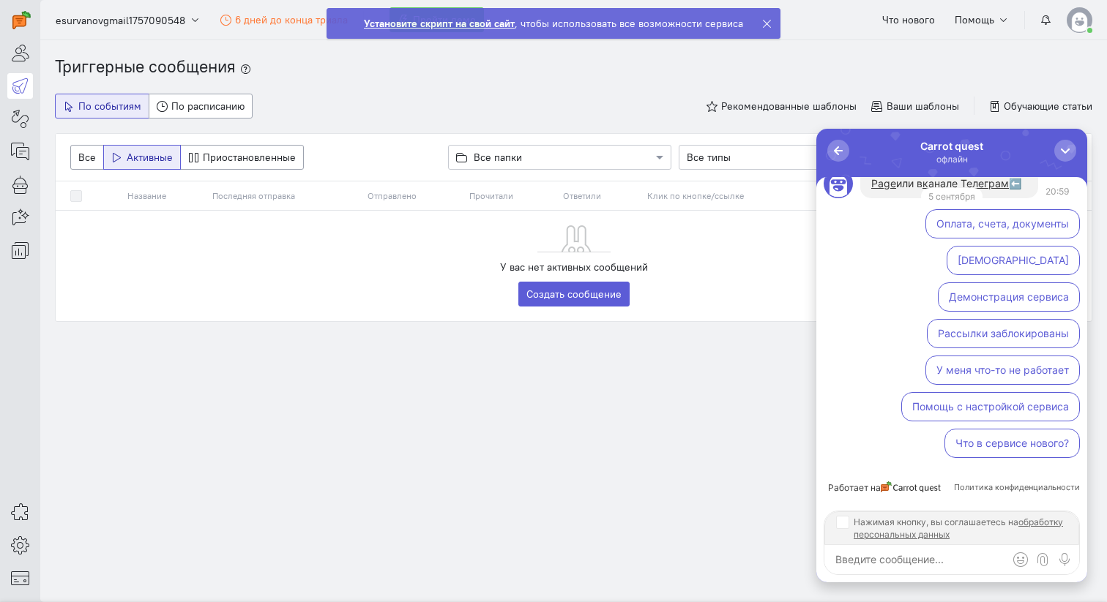
click at [932, 570] on textarea at bounding box center [951, 559] width 255 height 29
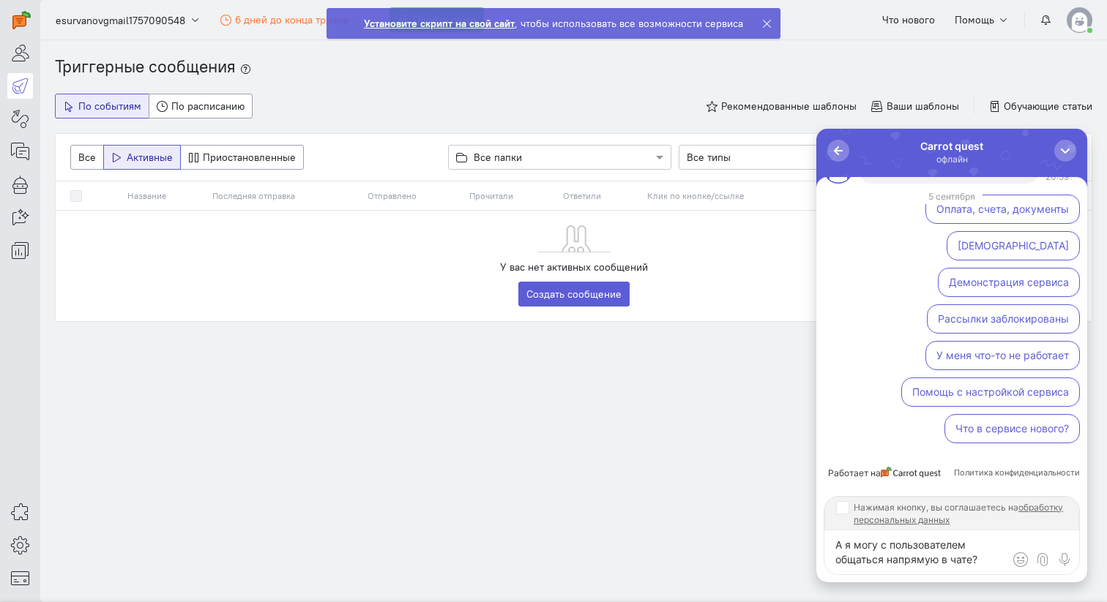
type textarea "А я могу с пользователем общаться напрямую в чате?"
click at [847, 513] on input "Нажимая кнопку, вы соглашаетесь на обработку персональных данных" at bounding box center [842, 507] width 12 height 12
checkbox input "true"
click at [863, 564] on textarea "А я могу с пользователем общаться напрямую в чате?" at bounding box center [951, 553] width 255 height 44
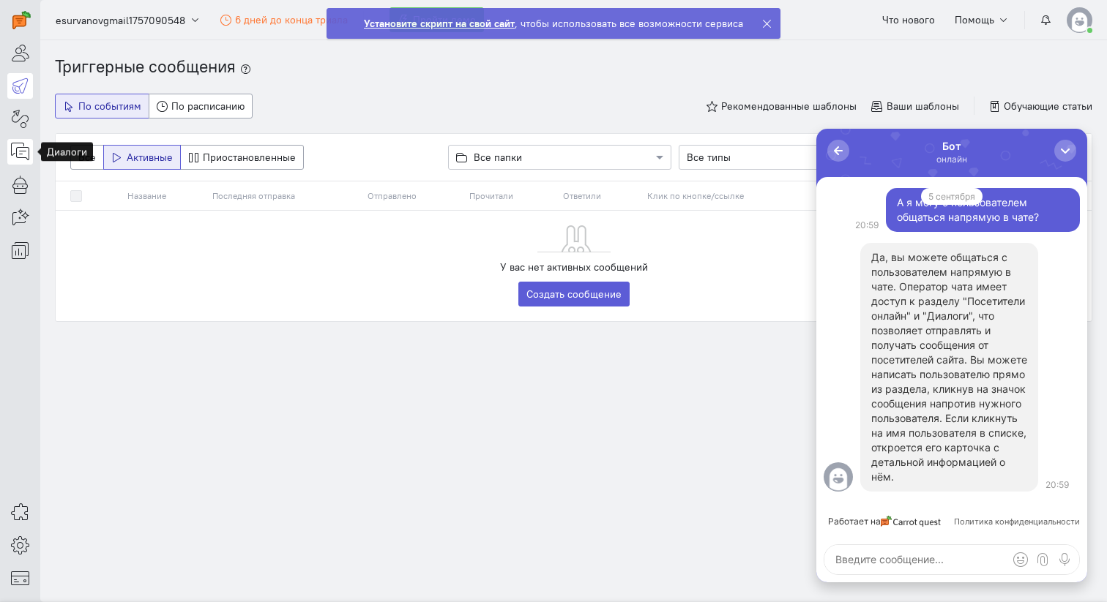
click at [23, 147] on icon at bounding box center [20, 152] width 18 height 18
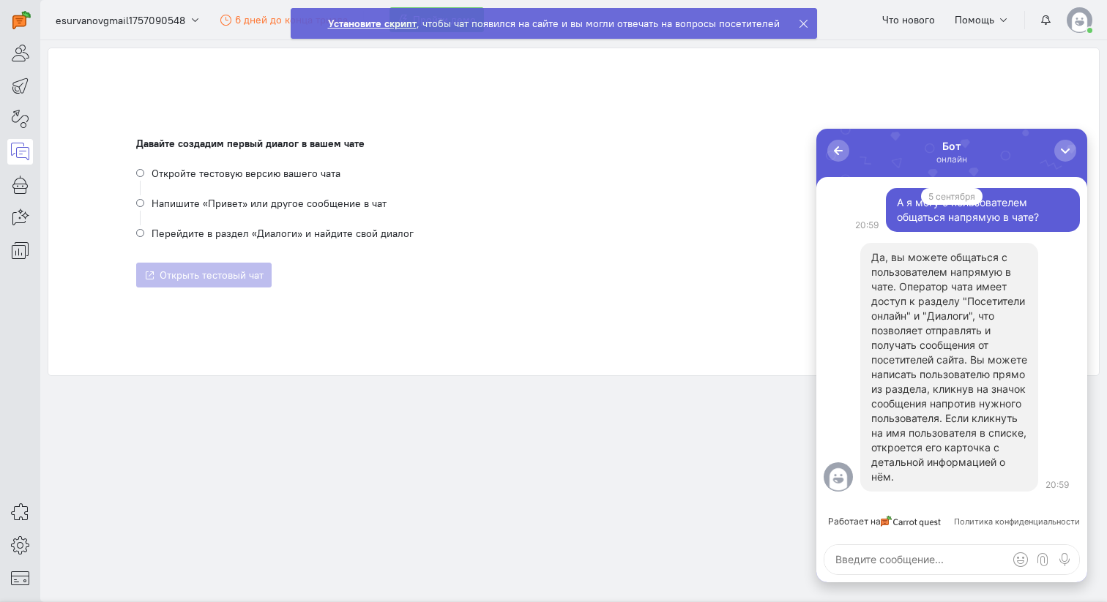
click at [141, 173] on li "Откройте тестовую версию вашего чата" at bounding box center [573, 180] width 875 height 30
click at [1066, 147] on div "button" at bounding box center [1065, 150] width 15 height 15
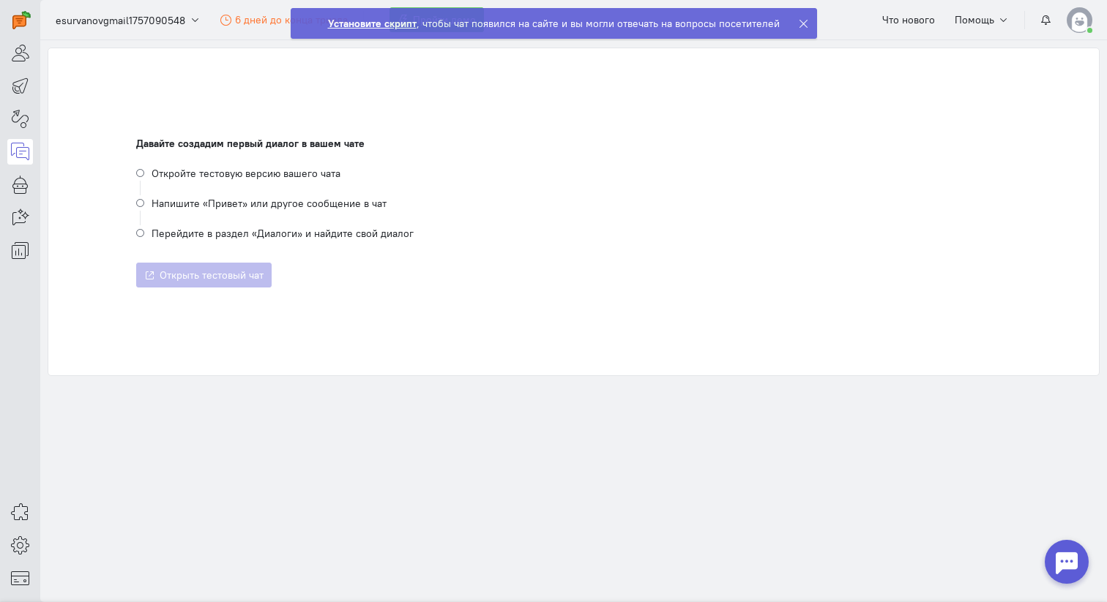
click at [802, 22] on icon at bounding box center [803, 23] width 11 height 11
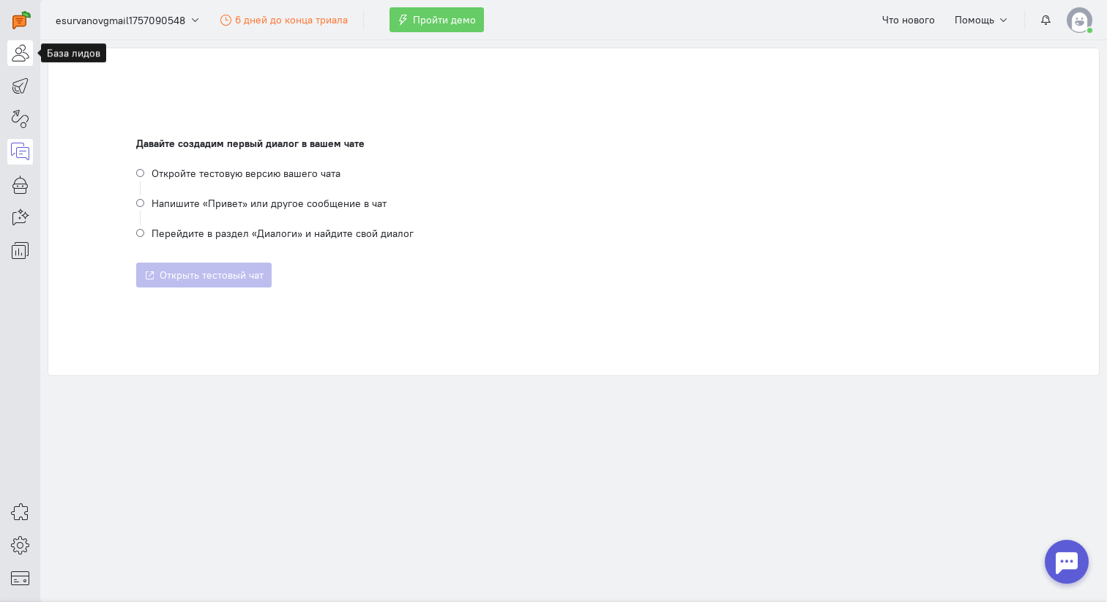
click at [20, 59] on icon at bounding box center [20, 53] width 18 height 18
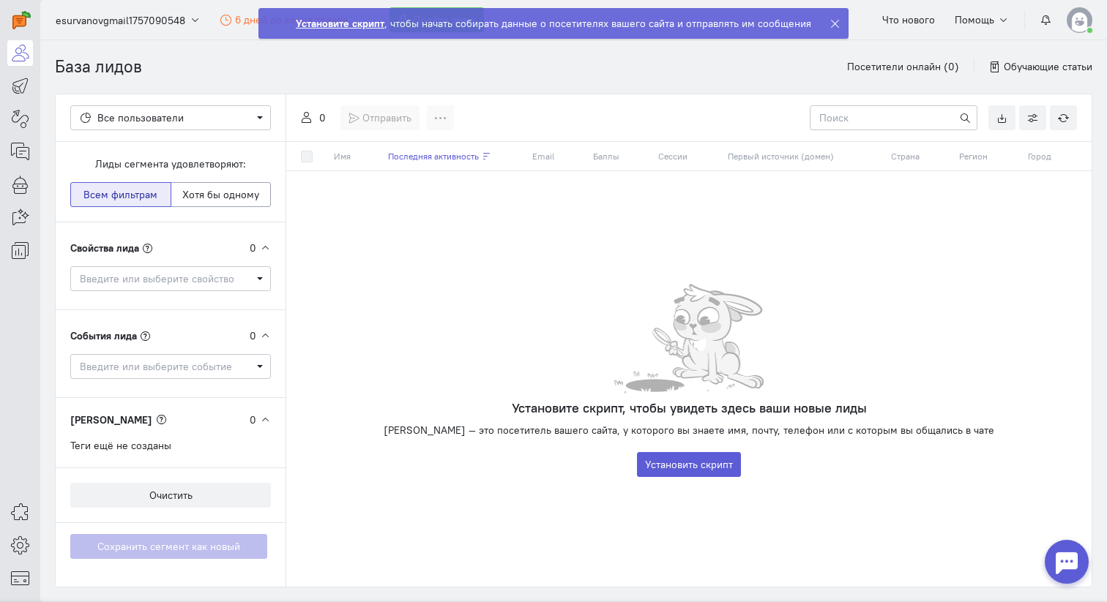
click at [1082, 569] on div at bounding box center [1067, 562] width 44 height 44
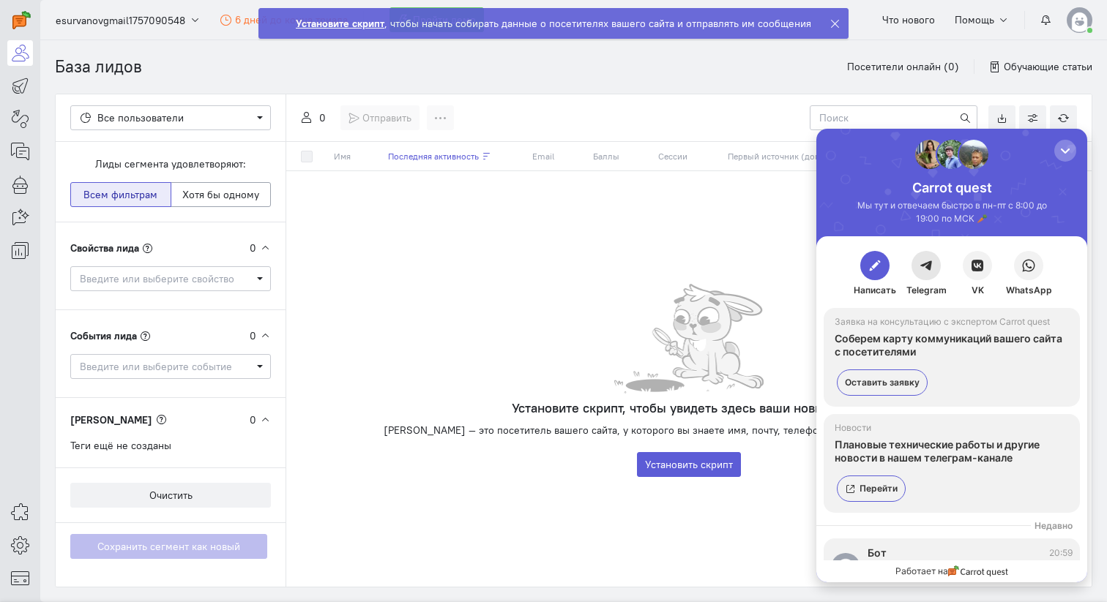
click at [917, 266] on button "button" at bounding box center [925, 265] width 29 height 29
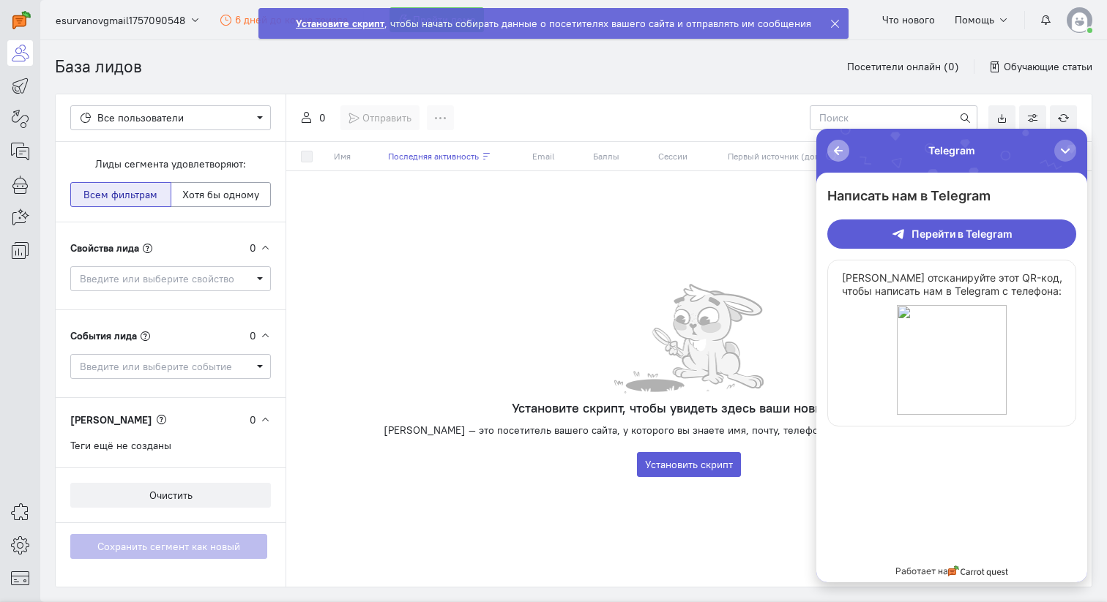
click at [831, 149] on div "button" at bounding box center [838, 150] width 15 height 15
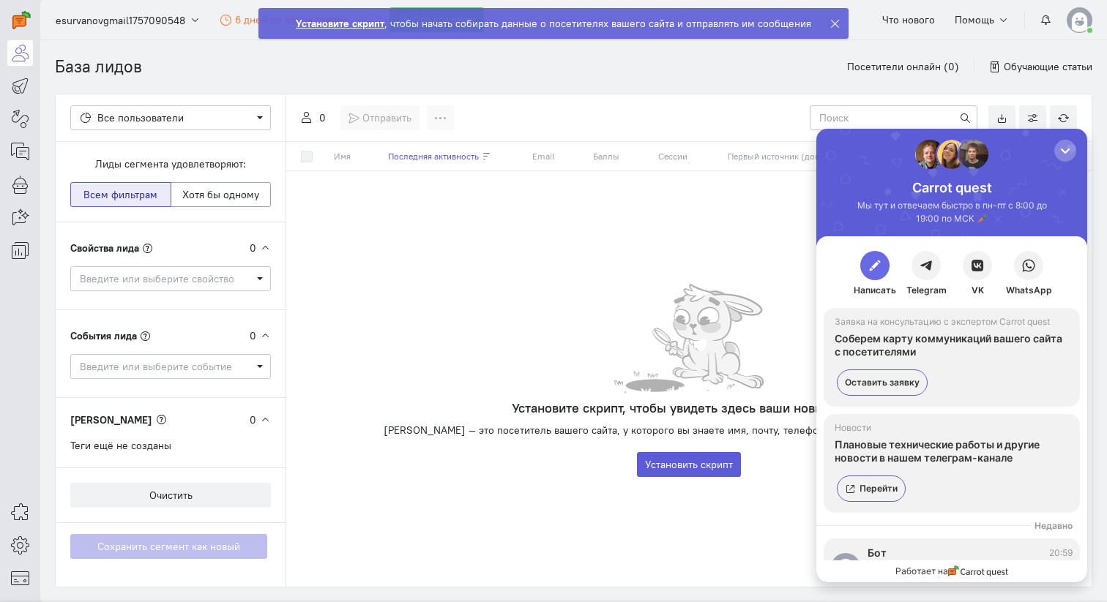
click at [868, 265] on span "button" at bounding box center [875, 265] width 15 height 15
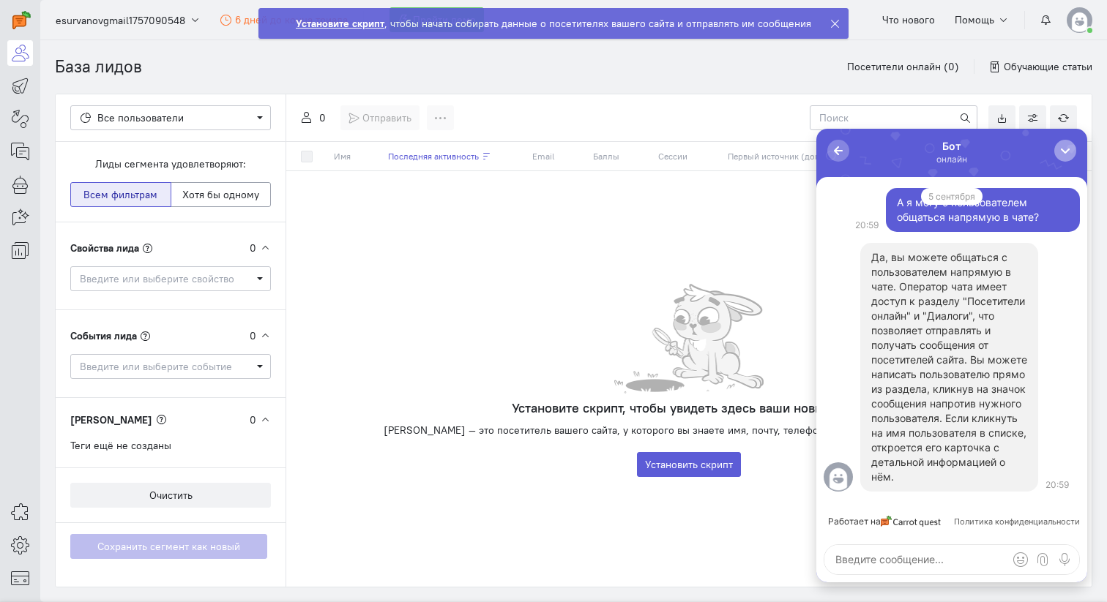
click at [1061, 155] on div "button" at bounding box center [1065, 150] width 15 height 15
